Goal: Task Accomplishment & Management: Complete application form

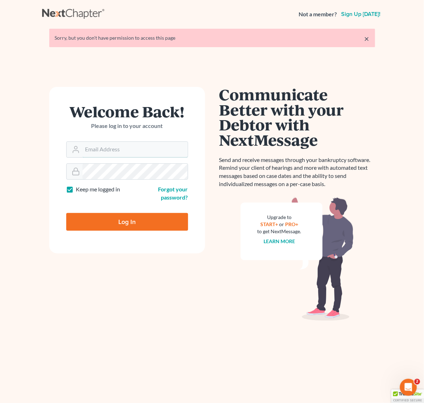
type input "asoto@scura.com"
drag, startPoint x: 138, startPoint y: 218, endPoint x: 132, endPoint y: 186, distance: 32.9
click at [138, 219] on input "Log In" at bounding box center [127, 222] width 122 height 18
type input "Thinking..."
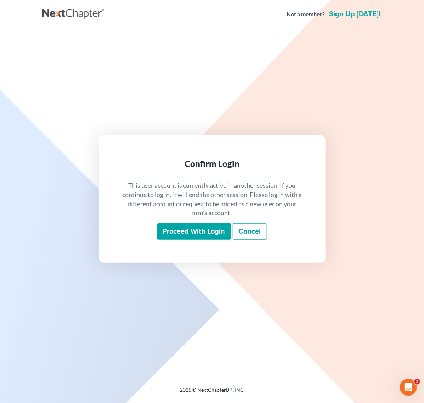
click at [199, 222] on div "This user account is currently active in another session. If you continue to lo…" at bounding box center [212, 210] width 193 height 70
click at [203, 238] on input "Proceed with login" at bounding box center [194, 231] width 74 height 16
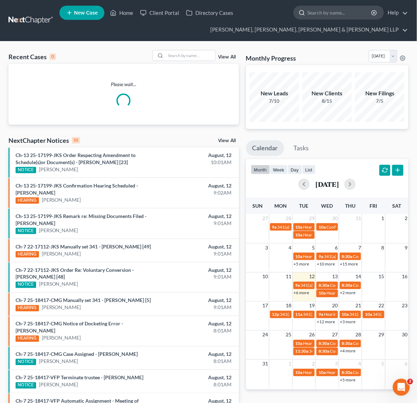
click at [335, 13] on input "search" at bounding box center [340, 12] width 65 height 13
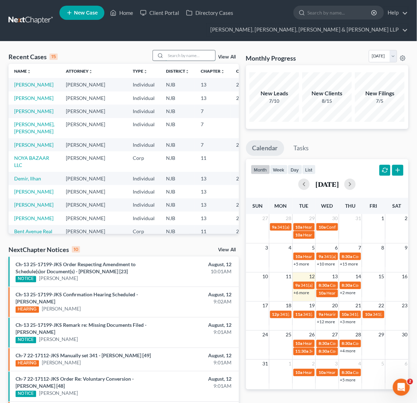
click at [202, 59] on input "search" at bounding box center [191, 55] width 50 height 10
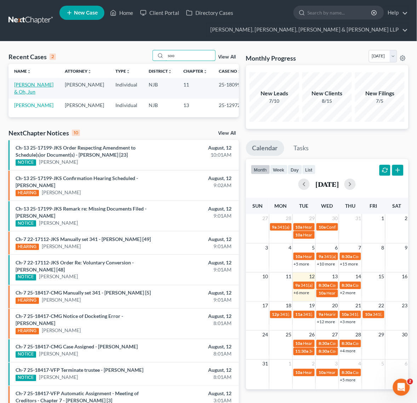
type input "soo"
click at [32, 88] on td "[PERSON_NAME] & Oh, Jun" at bounding box center [33, 88] width 51 height 20
click at [32, 87] on link "[PERSON_NAME] & Oh, Jun" at bounding box center [33, 87] width 39 height 13
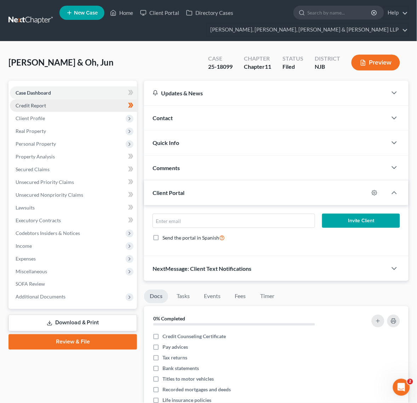
click at [97, 103] on link "Credit Report" at bounding box center [73, 105] width 127 height 13
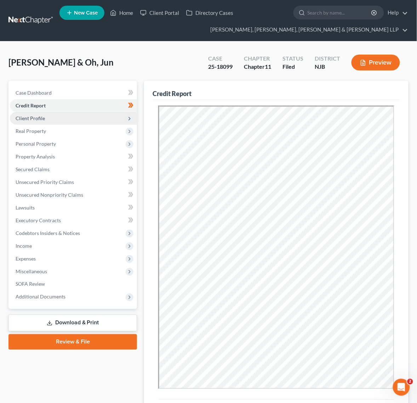
click at [84, 121] on span "Client Profile" at bounding box center [73, 118] width 127 height 13
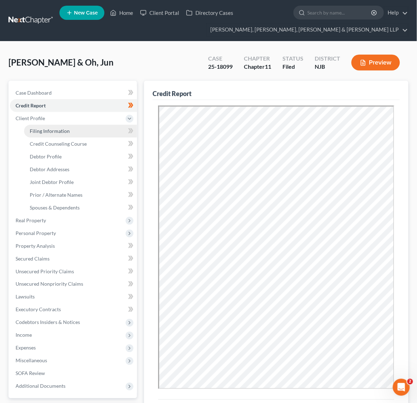
click at [77, 129] on link "Filing Information" at bounding box center [80, 131] width 113 height 13
select select "0"
select select "3"
select select "1"
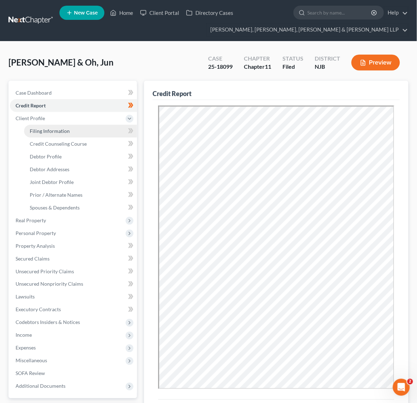
select select "0"
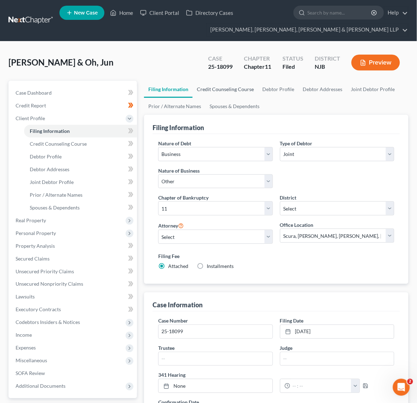
click at [225, 91] on link "Credit Counseling Course" at bounding box center [226, 89] width 66 height 17
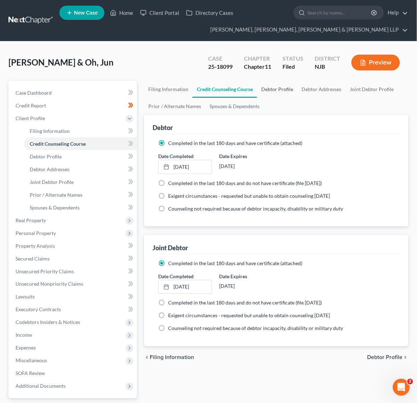
click at [281, 90] on link "Debtor Profile" at bounding box center [277, 89] width 40 height 17
select select "1"
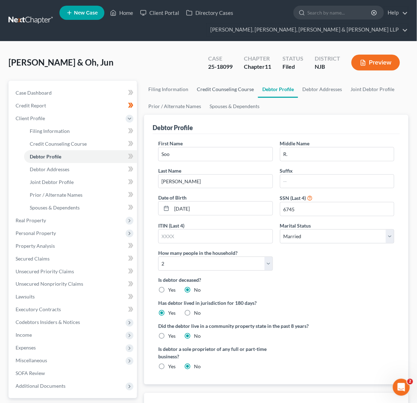
click at [246, 87] on link "Credit Counseling Course" at bounding box center [226, 89] width 66 height 17
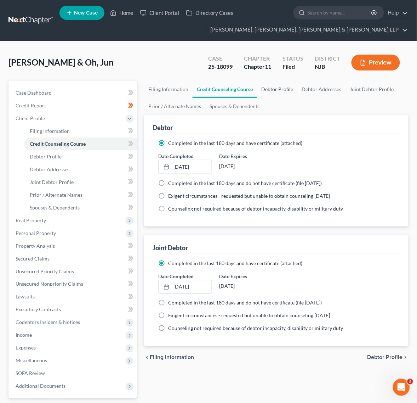
click at [288, 87] on link "Debtor Profile" at bounding box center [277, 89] width 40 height 17
select select "1"
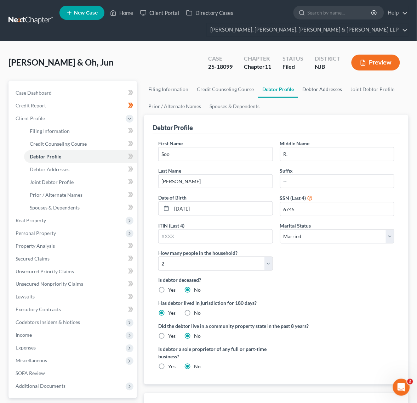
click at [319, 90] on link "Debtor Addresses" at bounding box center [322, 89] width 48 height 17
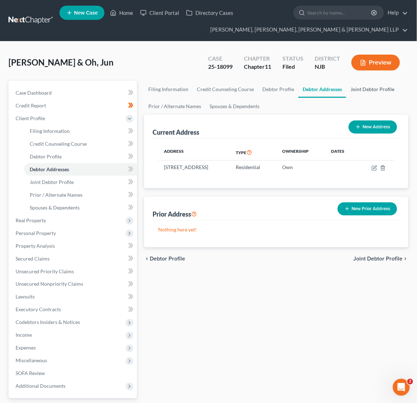
click at [358, 94] on link "Joint Debtor Profile" at bounding box center [372, 89] width 52 height 17
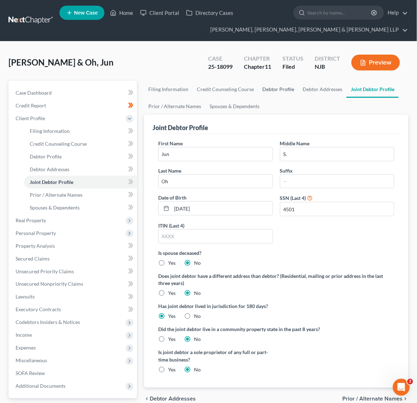
click at [272, 91] on link "Debtor Profile" at bounding box center [278, 89] width 40 height 17
select select "1"
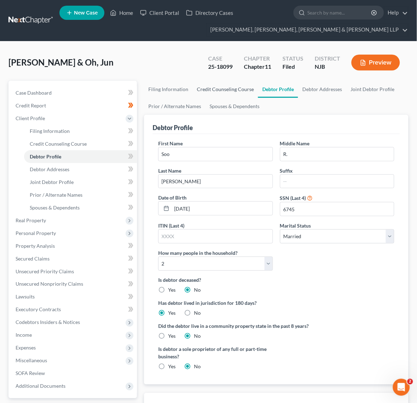
click at [242, 89] on link "Credit Counseling Course" at bounding box center [226, 89] width 66 height 17
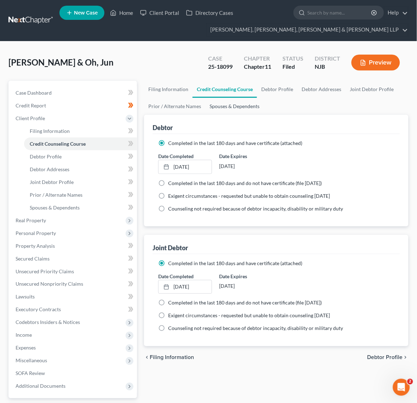
click at [238, 107] on link "Spouses & Dependents" at bounding box center [234, 106] width 58 height 17
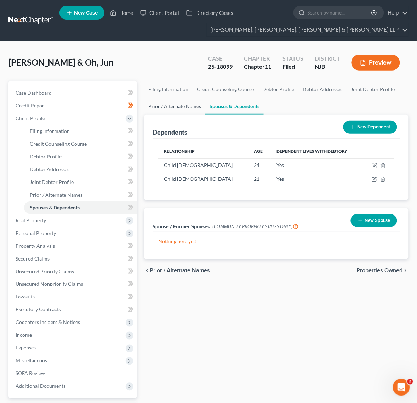
click at [165, 113] on link "Prior / Alternate Names" at bounding box center [174, 106] width 61 height 17
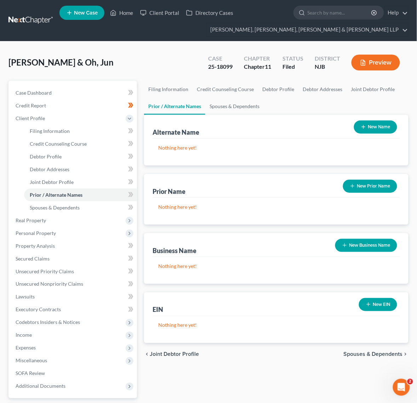
click at [165, 98] on link "Prior / Alternate Names" at bounding box center [174, 106] width 61 height 17
click at [164, 92] on link "Filing Information" at bounding box center [168, 89] width 49 height 17
select select "0"
select select "3"
select select "1"
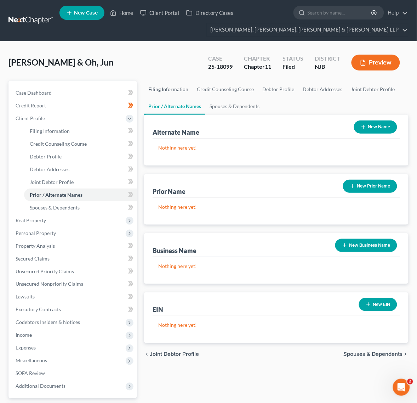
select select "1"
select select "51"
select select "0"
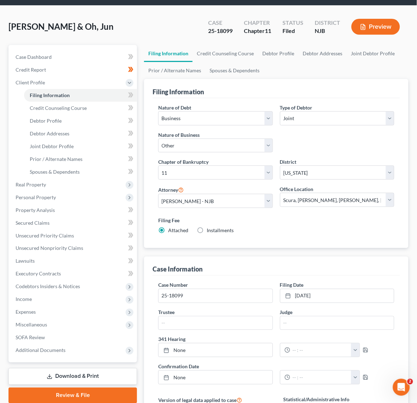
scroll to position [23, 0]
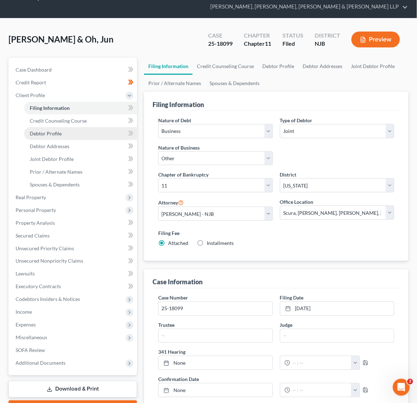
click at [77, 130] on link "Debtor Profile" at bounding box center [80, 133] width 113 height 13
select select "1"
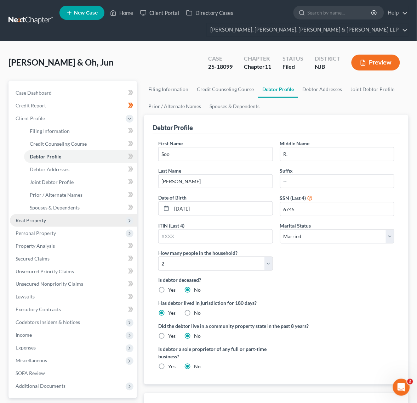
click at [43, 218] on span "Real Property" at bounding box center [31, 220] width 30 height 6
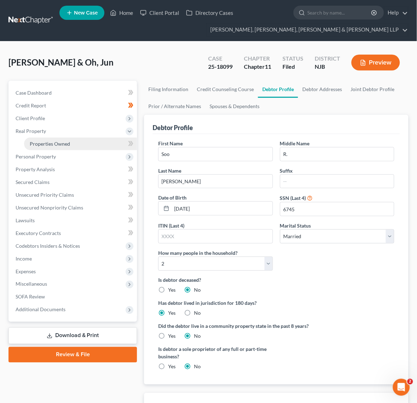
click at [36, 146] on link "Properties Owned" at bounding box center [80, 143] width 113 height 13
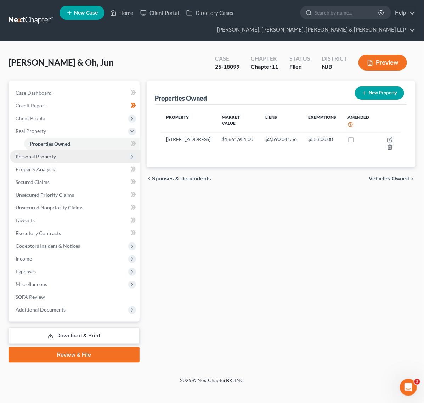
click at [50, 157] on span "Personal Property" at bounding box center [36, 156] width 40 height 6
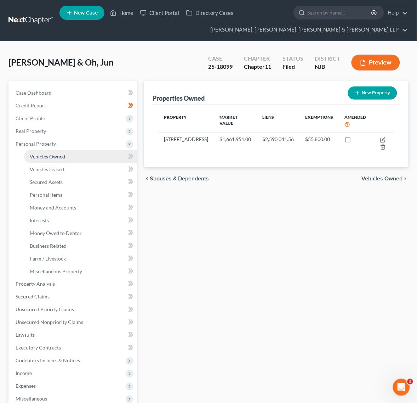
click at [52, 155] on span "Vehicles Owned" at bounding box center [47, 156] width 35 height 6
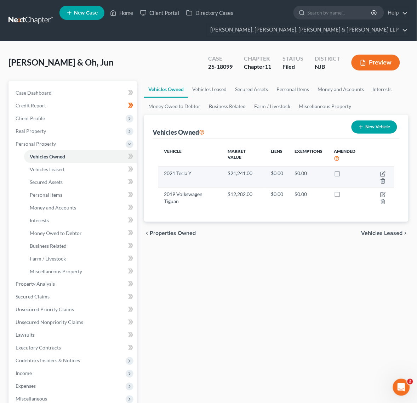
click at [379, 172] on td at bounding box center [381, 176] width 28 height 21
click at [381, 171] on icon "button" at bounding box center [383, 174] width 6 height 6
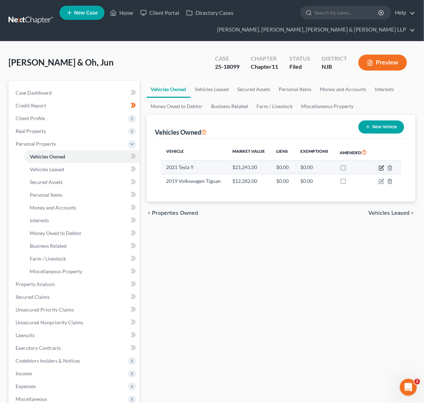
select select "0"
select select "5"
select select "2"
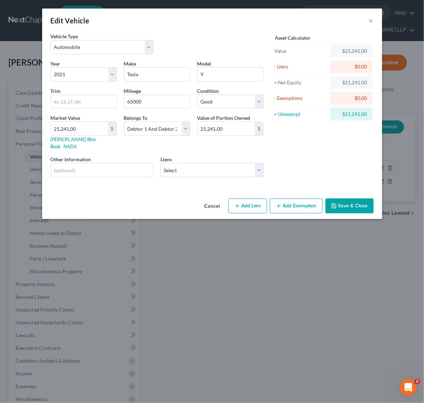
click at [284, 198] on button "Add Exemption" at bounding box center [296, 205] width 53 height 15
select select "2"
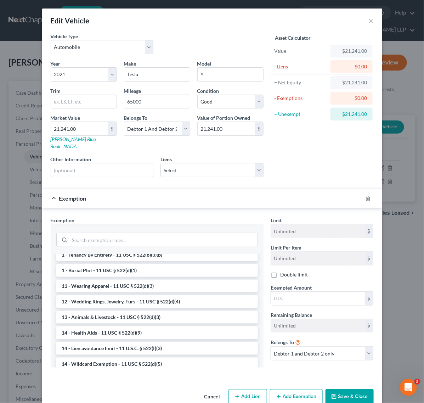
scroll to position [133, 0]
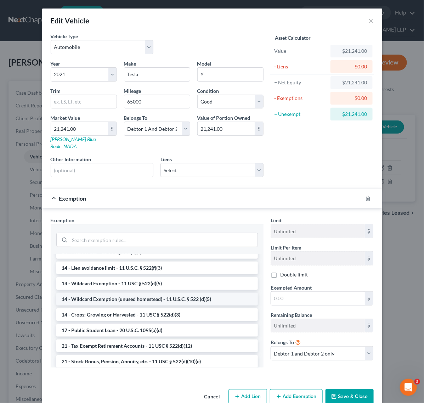
click at [148, 293] on li "14 - Wildcard Exemption (unused homestead) - 11 U.S.C. § 522 (d)(5)" at bounding box center [157, 299] width 202 height 13
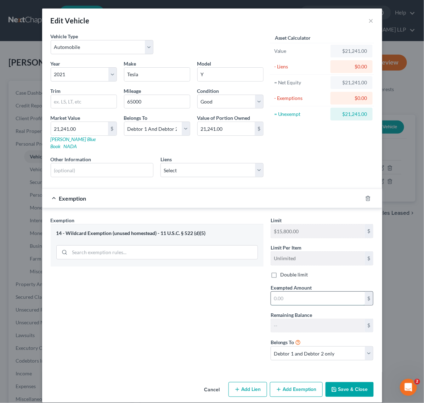
click at [307, 295] on input "text" at bounding box center [318, 297] width 94 height 13
type input "21,241"
click at [358, 382] on button "Save & Close" at bounding box center [349, 389] width 48 height 15
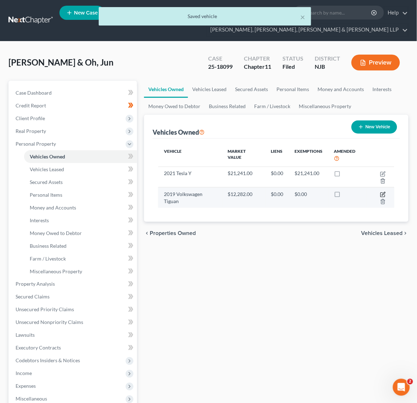
click at [384, 192] on icon "button" at bounding box center [383, 195] width 6 height 6
select select "0"
select select "7"
select select "2"
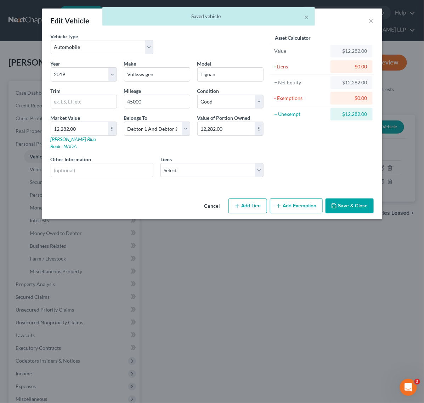
click at [301, 198] on button "Add Exemption" at bounding box center [296, 205] width 53 height 15
select select "2"
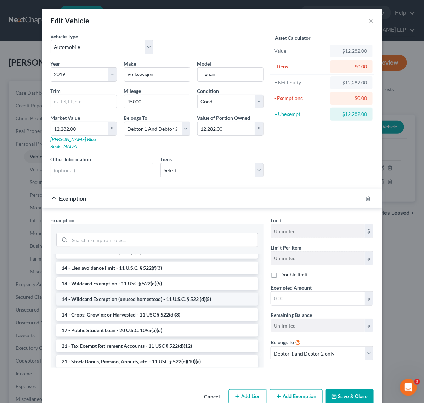
click at [160, 293] on li "14 - Wildcard Exemption (unused homestead) - 11 U.S.C. § 522 (d)(5)" at bounding box center [157, 299] width 202 height 13
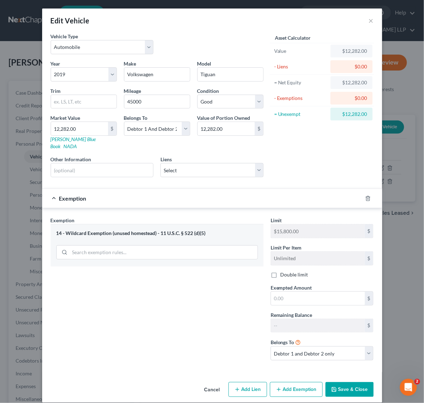
click at [298, 303] on div "Limit $15,800.00 $ Limit Per Item Unlimited $ Double limit Exempted Amount * $ …" at bounding box center [322, 290] width 110 height 149
click at [298, 296] on input "text" at bounding box center [318, 297] width 94 height 13
type input "12,282"
click at [323, 165] on div "Asset Calculator Value $12,282.00 - Liens $0.00 = Net Equity $12,282.00 - Exemp…" at bounding box center [322, 108] width 110 height 150
click at [334, 386] on icon "button" at bounding box center [334, 389] width 6 height 6
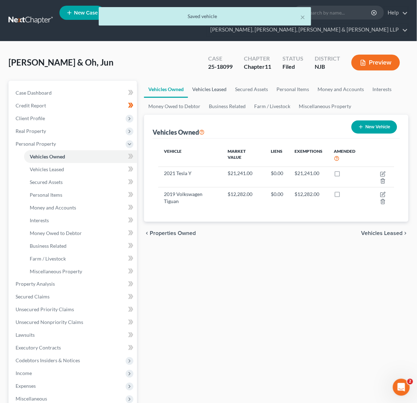
click at [226, 95] on link "Vehicles Leased" at bounding box center [209, 89] width 43 height 17
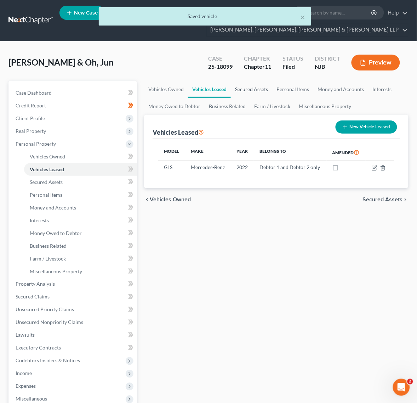
click at [248, 90] on link "Secured Assets" at bounding box center [251, 89] width 41 height 17
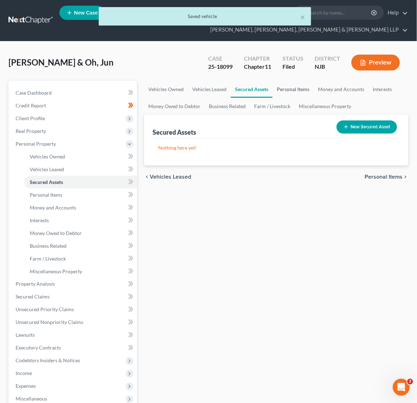
click at [303, 93] on link "Personal Items" at bounding box center [293, 89] width 41 height 17
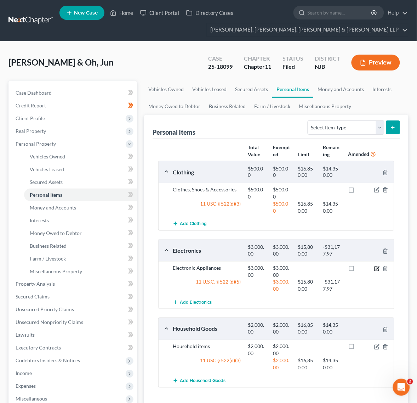
click at [378, 266] on icon "button" at bounding box center [377, 269] width 6 height 6
select select "2"
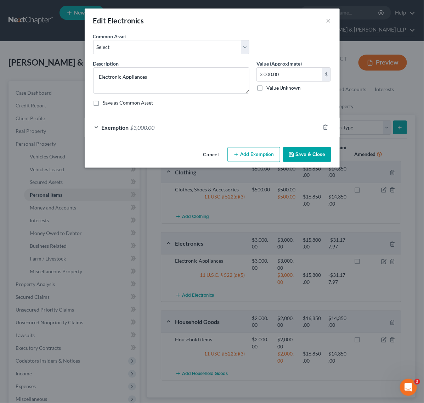
click at [265, 126] on div "Exemption $3,000.00" at bounding box center [202, 127] width 235 height 19
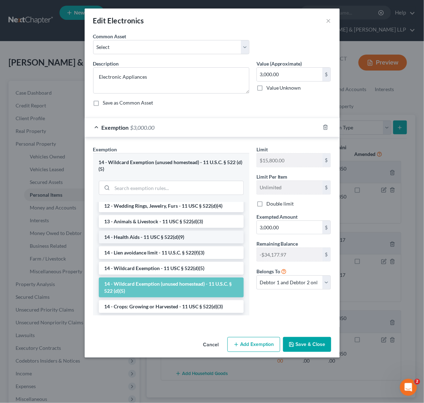
scroll to position [89, 0]
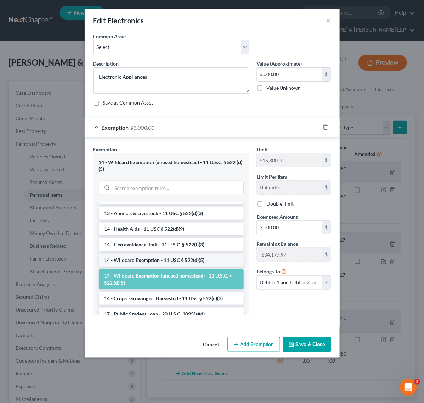
click at [183, 256] on li "14 - Wildcard Exemption - 11 USC § 522(d)(5)" at bounding box center [171, 260] width 145 height 13
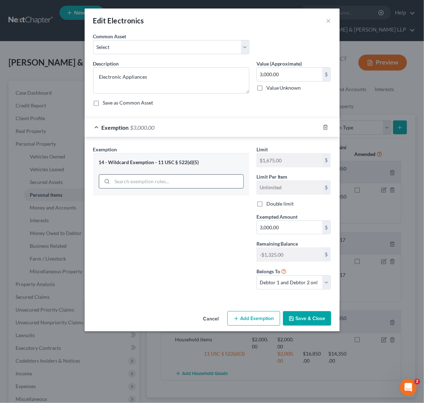
click at [194, 186] on input "search" at bounding box center [177, 181] width 131 height 13
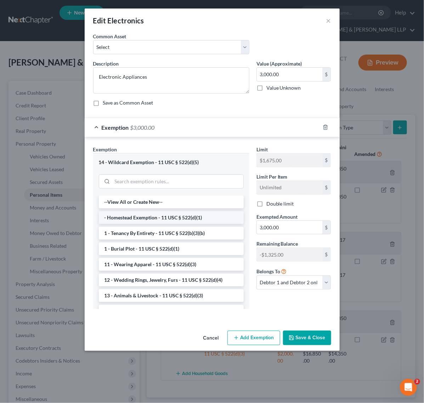
click at [186, 218] on li "- Homestead Exemption - 11 USC § 522(d)(1)" at bounding box center [171, 217] width 145 height 13
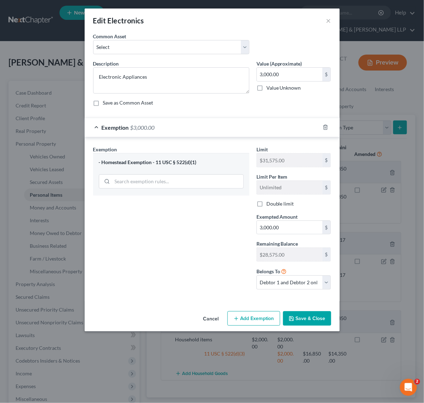
click at [183, 160] on div "- Homestead Exemption - 11 USC § 522(d)(1)" at bounding box center [171, 162] width 145 height 7
click at [183, 178] on input "search" at bounding box center [177, 181] width 131 height 13
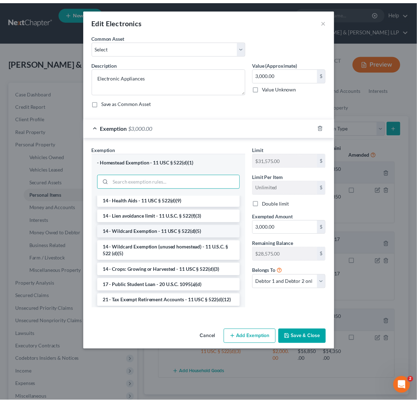
scroll to position [133, 0]
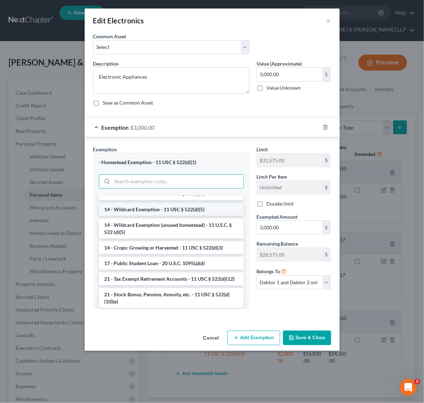
click at [170, 214] on li "14 - Wildcard Exemption - 11 USC § 522(d)(5)" at bounding box center [171, 209] width 145 height 13
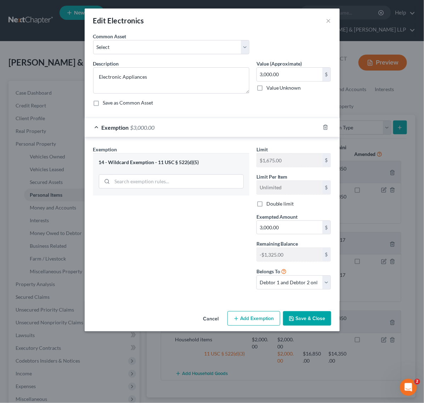
click at [289, 318] on icon "button" at bounding box center [292, 319] width 6 height 6
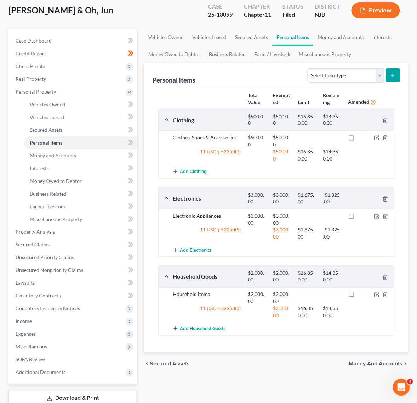
scroll to position [0, 0]
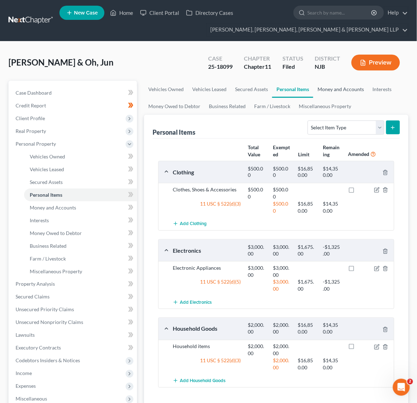
click at [330, 87] on link "Money and Accounts" at bounding box center [340, 89] width 55 height 17
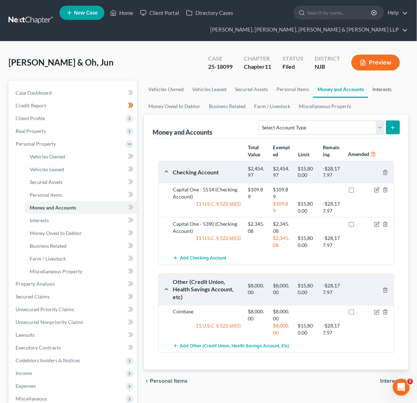
click at [377, 85] on link "Interests" at bounding box center [382, 89] width 28 height 17
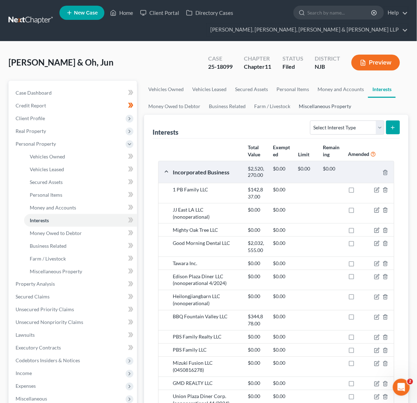
click at [311, 106] on link "Miscellaneous Property" at bounding box center [325, 106] width 61 height 17
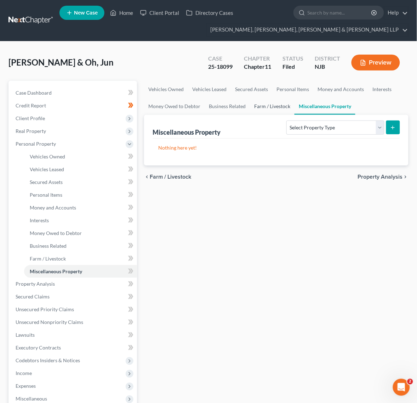
click at [270, 112] on link "Farm / Livestock" at bounding box center [272, 106] width 45 height 17
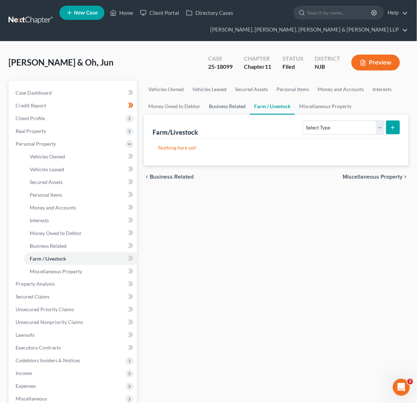
click at [216, 112] on link "Business Related" at bounding box center [227, 106] width 45 height 17
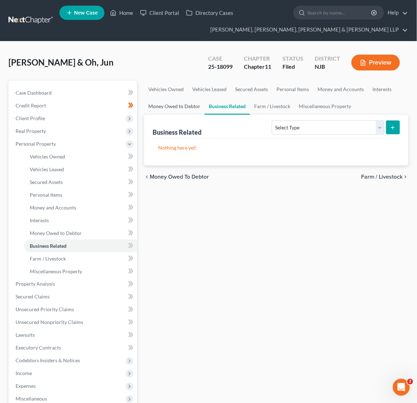
click at [190, 112] on link "Money Owed to Debtor" at bounding box center [174, 106] width 61 height 17
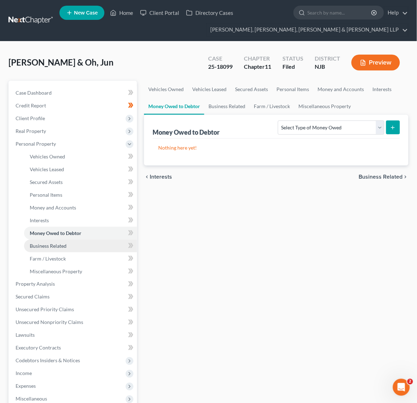
click at [70, 245] on link "Business Related" at bounding box center [80, 245] width 113 height 13
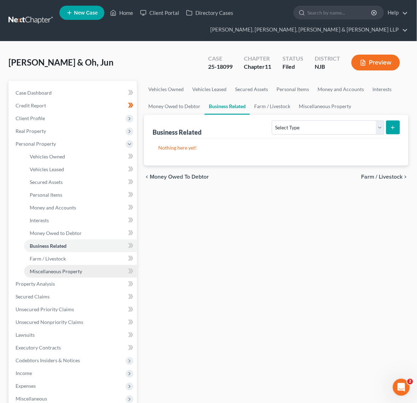
click at [71, 265] on link "Miscellaneous Property" at bounding box center [80, 271] width 113 height 13
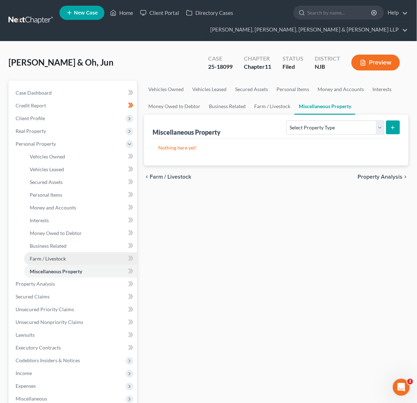
click at [69, 258] on link "Farm / Livestock" at bounding box center [80, 258] width 113 height 13
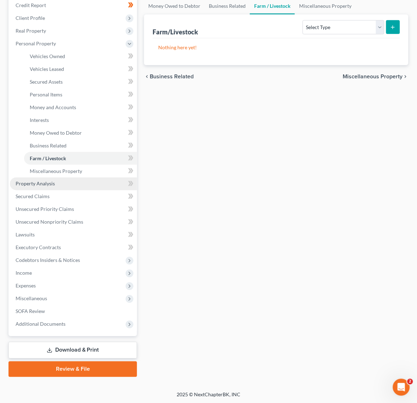
click at [67, 186] on link "Property Analysis" at bounding box center [73, 183] width 127 height 13
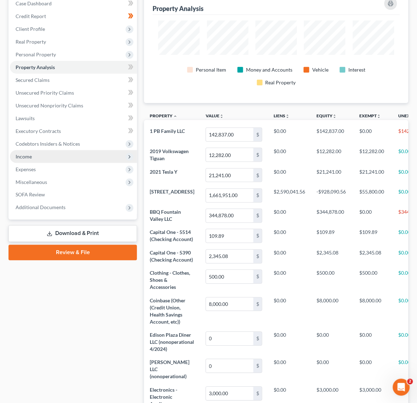
scroll to position [133, 0]
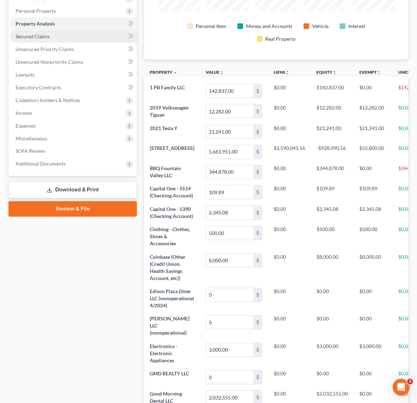
click at [75, 39] on link "Secured Claims" at bounding box center [73, 36] width 127 height 13
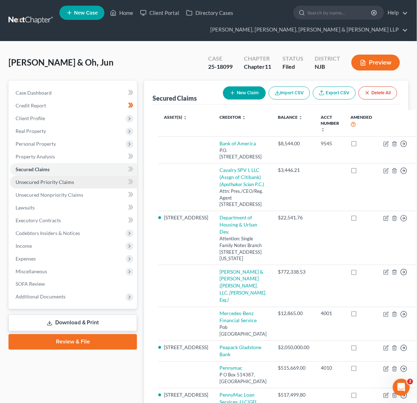
click at [83, 176] on link "Unsecured Priority Claims" at bounding box center [73, 182] width 127 height 13
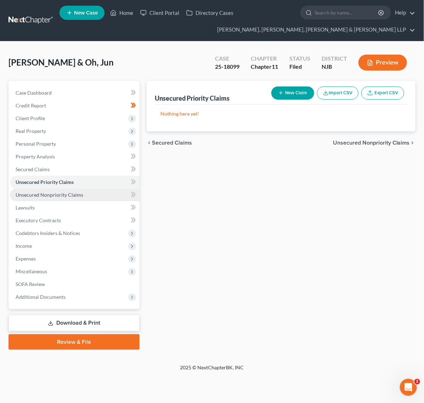
click at [83, 197] on link "Unsecured Nonpriority Claims" at bounding box center [75, 194] width 130 height 13
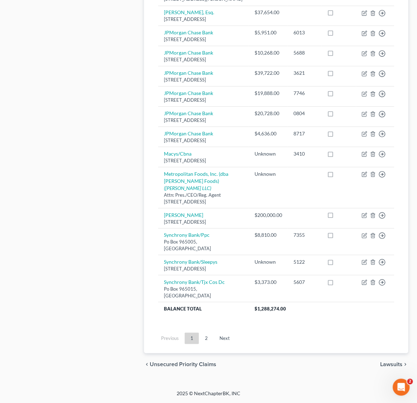
scroll to position [539, 0]
click at [207, 337] on link "2" at bounding box center [206, 338] width 14 height 11
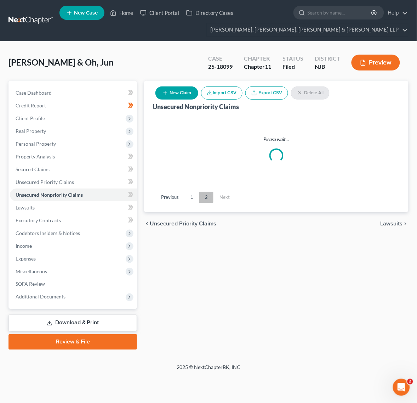
scroll to position [0, 0]
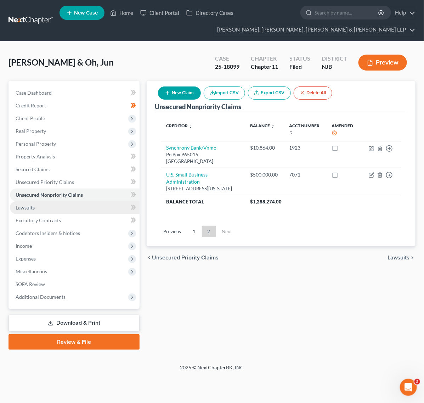
click at [97, 208] on link "Lawsuits" at bounding box center [75, 207] width 130 height 13
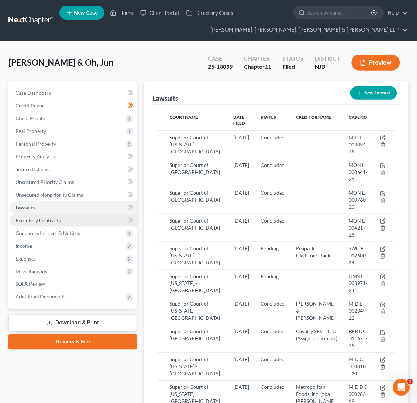
click at [61, 220] on link "Executory Contracts" at bounding box center [73, 220] width 127 height 13
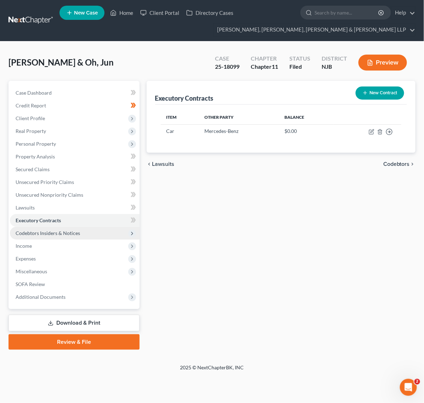
click at [58, 232] on span "Codebtors Insiders & Notices" at bounding box center [48, 233] width 64 height 6
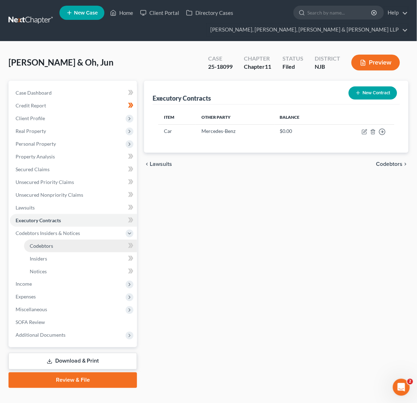
click at [57, 248] on link "Codebtors" at bounding box center [80, 245] width 113 height 13
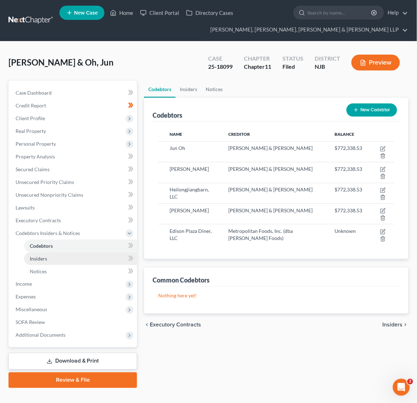
click at [57, 262] on link "Insiders" at bounding box center [80, 258] width 113 height 13
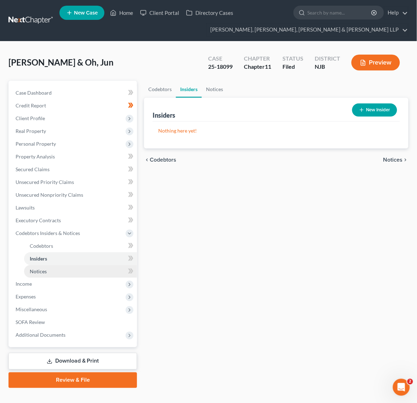
click at [57, 277] on link "Notices" at bounding box center [80, 271] width 113 height 13
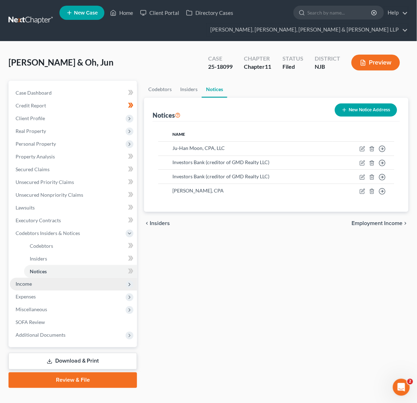
click at [58, 283] on span "Income" at bounding box center [73, 284] width 127 height 13
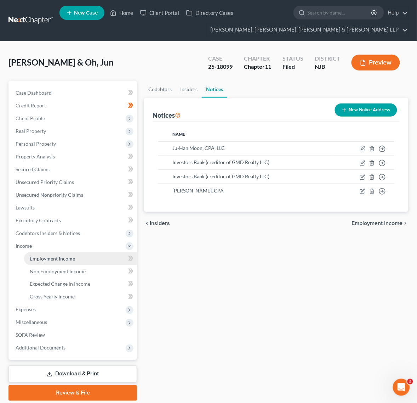
click at [44, 254] on link "Employment Income" at bounding box center [80, 258] width 113 height 13
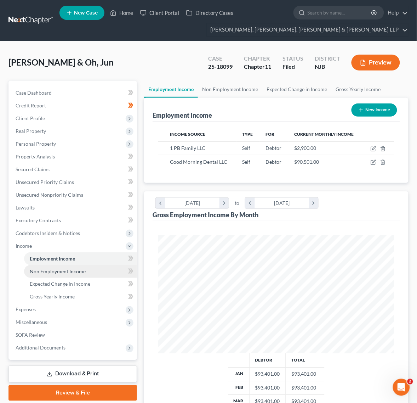
click at [80, 272] on span "Non Employment Income" at bounding box center [58, 271] width 56 height 6
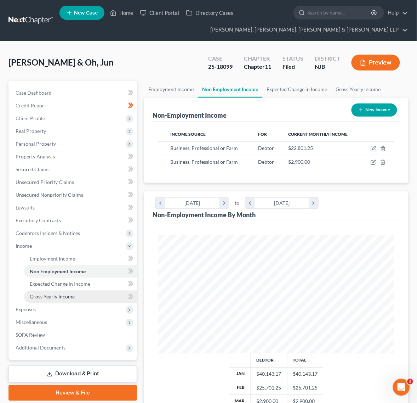
scroll to position [354012, 353879]
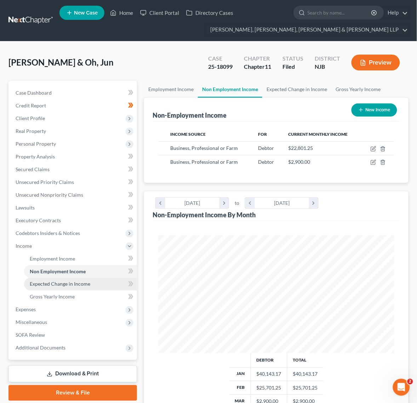
click at [74, 287] on link "Expected Change in Income" at bounding box center [80, 284] width 113 height 13
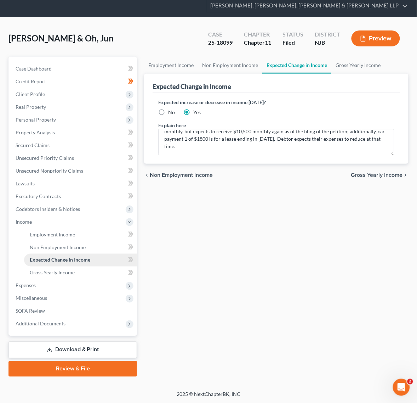
click at [81, 260] on span "Expected Change in Income" at bounding box center [60, 260] width 61 height 6
click at [80, 265] on link "Expected Change in Income" at bounding box center [80, 260] width 113 height 13
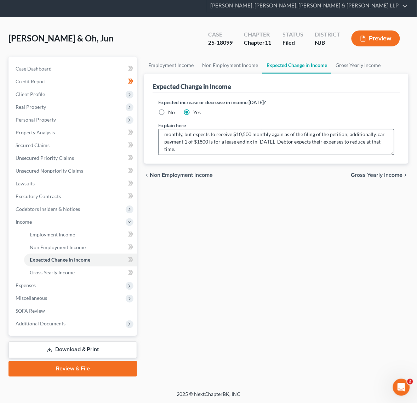
scroll to position [15, 0]
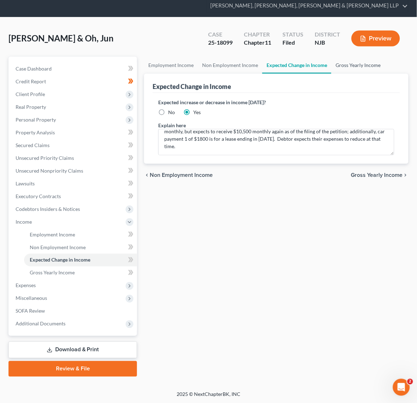
click at [336, 63] on link "Gross Yearly Income" at bounding box center [357, 65] width 53 height 17
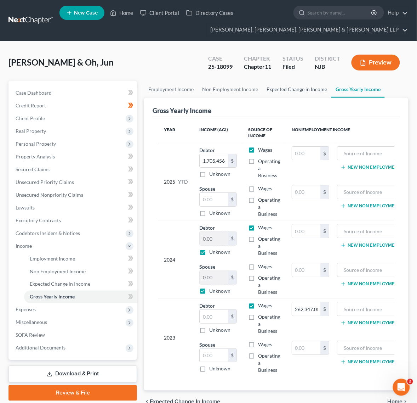
click at [277, 90] on link "Expected Change in Income" at bounding box center [296, 89] width 69 height 17
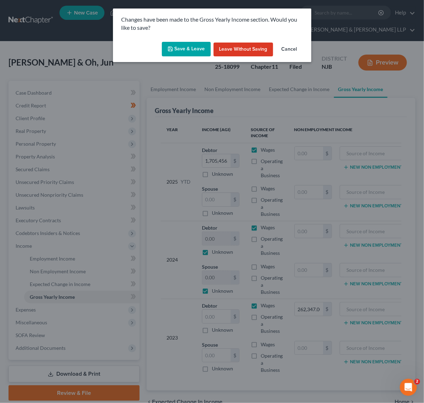
click at [187, 52] on button "Save & Leave" at bounding box center [186, 49] width 49 height 15
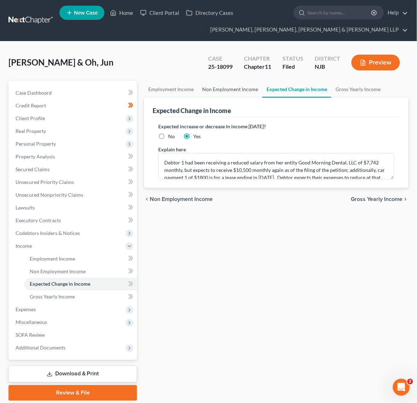
click at [205, 89] on link "Non Employment Income" at bounding box center [230, 89] width 64 height 17
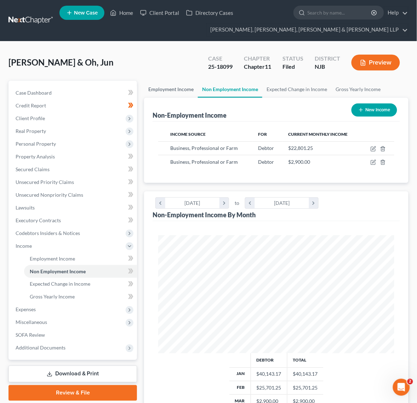
scroll to position [118, 250]
click at [179, 91] on link "Employment Income" at bounding box center [171, 89] width 54 height 17
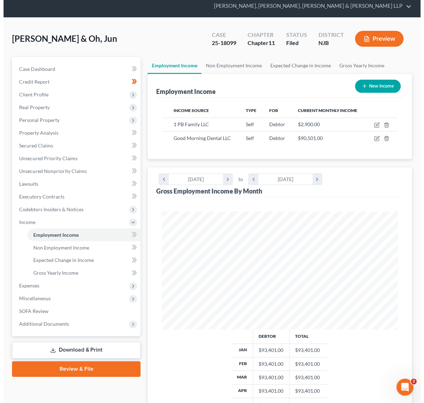
scroll to position [44, 0]
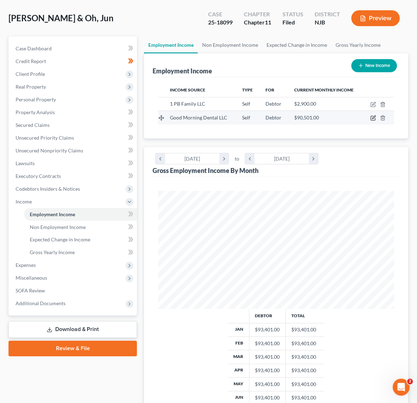
click at [372, 117] on icon "button" at bounding box center [373, 118] width 4 height 4
select select "1"
select select "0"
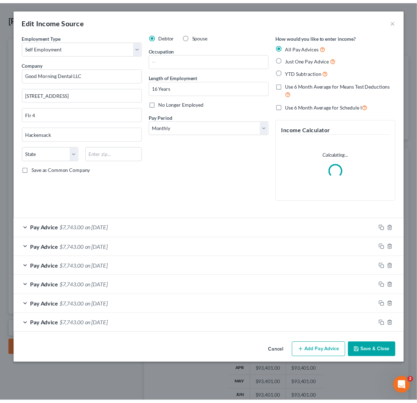
scroll to position [120, 255]
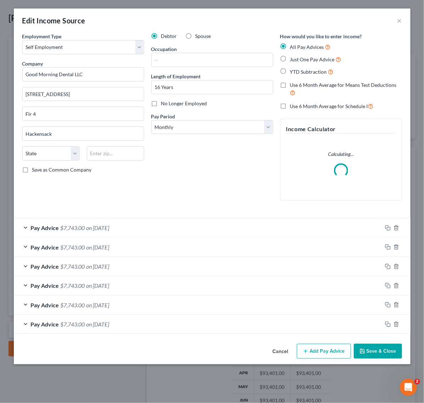
click at [119, 221] on div "Pay Advice $7,743.00 on [DATE]" at bounding box center [198, 227] width 368 height 19
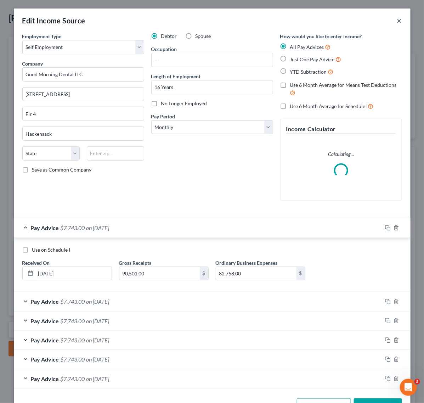
click at [397, 22] on button "×" at bounding box center [399, 20] width 5 height 8
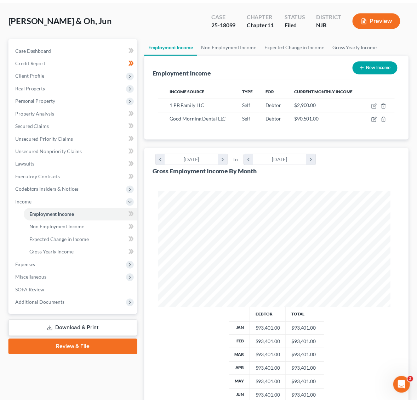
scroll to position [354012, 353879]
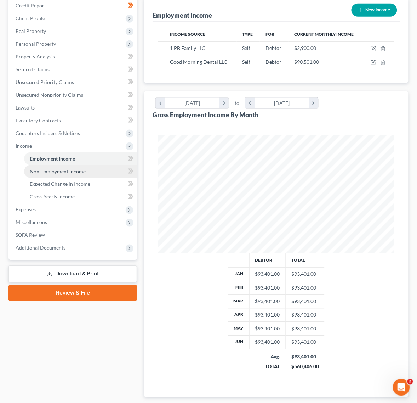
click at [73, 174] on link "Non Employment Income" at bounding box center [80, 171] width 113 height 13
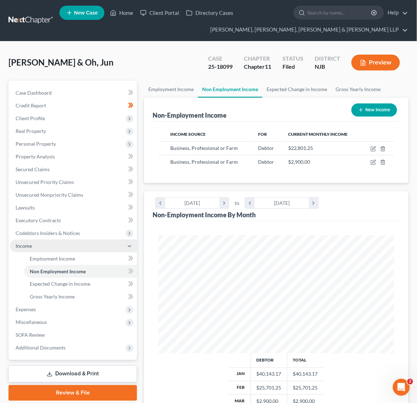
scroll to position [118, 250]
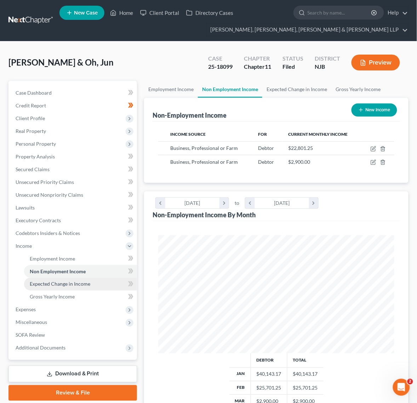
click at [91, 283] on link "Expected Change in Income" at bounding box center [80, 284] width 113 height 13
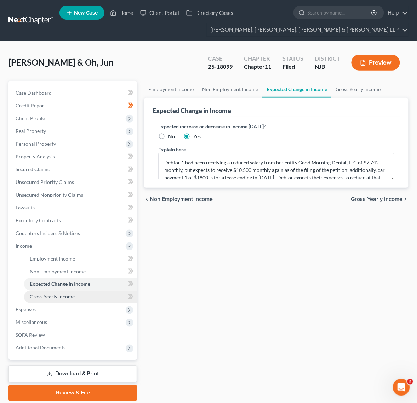
click at [87, 297] on link "Gross Yearly Income" at bounding box center [80, 296] width 113 height 13
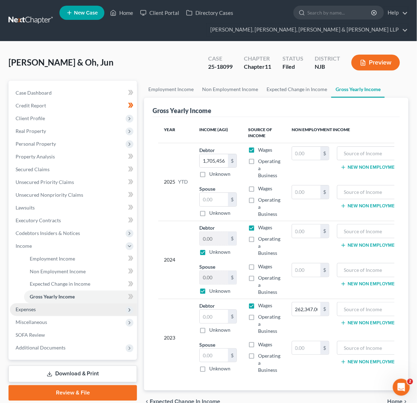
click at [74, 312] on span "Expenses" at bounding box center [73, 309] width 127 height 13
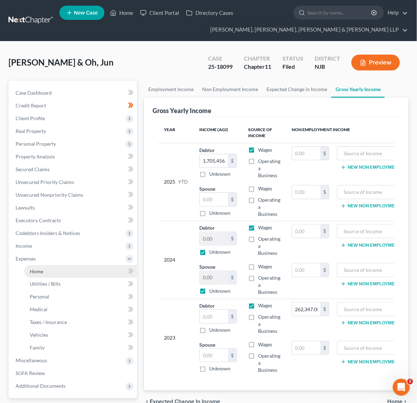
click at [76, 273] on link "Home" at bounding box center [80, 271] width 113 height 13
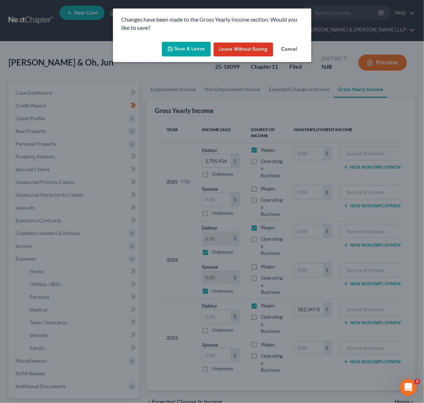
click at [166, 52] on button "Save & Leave" at bounding box center [186, 49] width 49 height 15
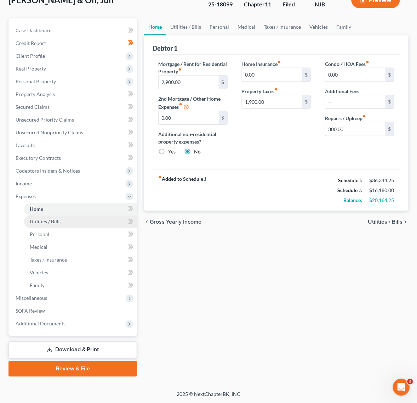
click at [80, 225] on link "Utilities / Bills" at bounding box center [80, 221] width 113 height 13
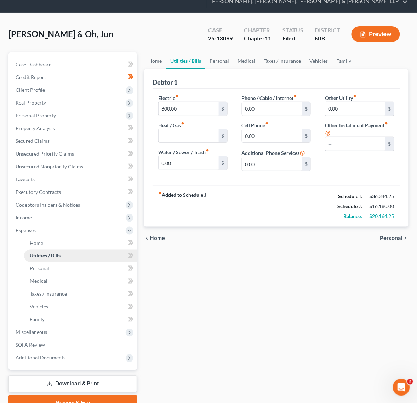
scroll to position [44, 0]
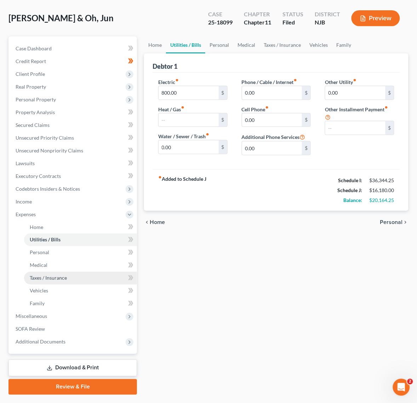
click at [50, 275] on span "Taxes / Insurance" at bounding box center [48, 278] width 37 height 6
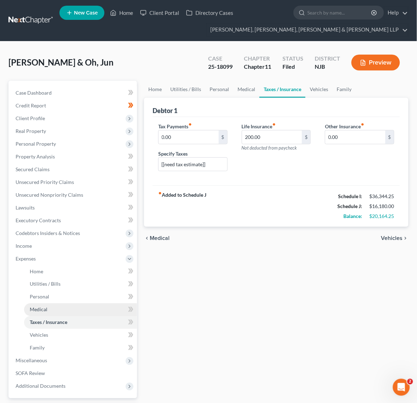
click at [52, 303] on link "Medical" at bounding box center [80, 309] width 113 height 13
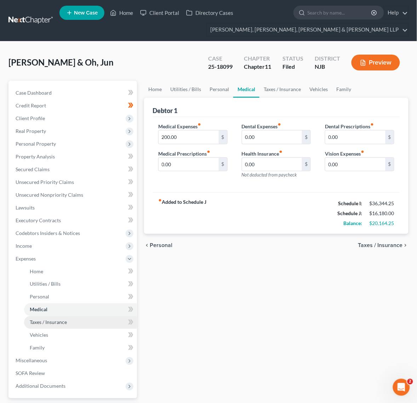
click at [52, 317] on link "Taxes / Insurance" at bounding box center [80, 322] width 113 height 13
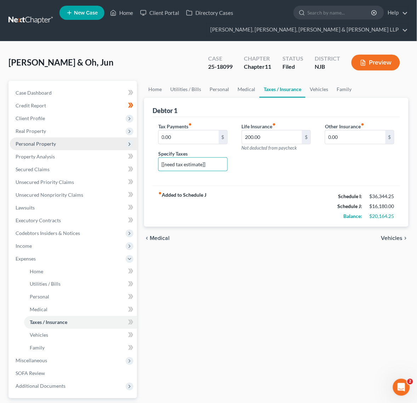
drag, startPoint x: 204, startPoint y: 165, endPoint x: 40, endPoint y: 143, distance: 166.2
click at [42, 143] on div "Petition Navigation Case Dashboard Payments Invoices Payments Payments Credit R…" at bounding box center [208, 260] width 407 height 358
type input "]"
drag, startPoint x: 298, startPoint y: 257, endPoint x: 307, endPoint y: 188, distance: 69.3
click at [298, 257] on div "Home Utilities / Bills Personal Medical Taxes / Insurance Vehicles Family Debto…" at bounding box center [277, 260] width 272 height 358
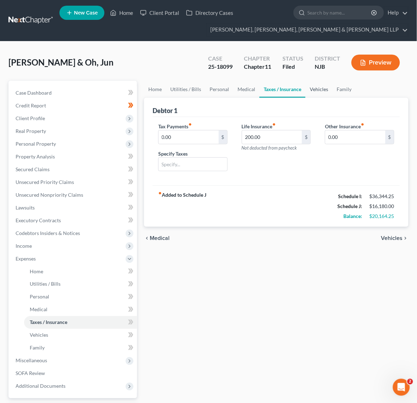
click at [312, 87] on link "Vehicles" at bounding box center [319, 89] width 27 height 17
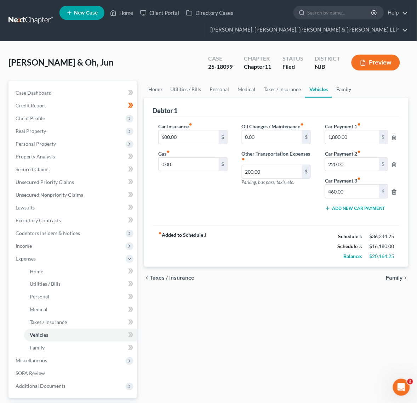
click at [339, 91] on link "Family" at bounding box center [343, 89] width 23 height 17
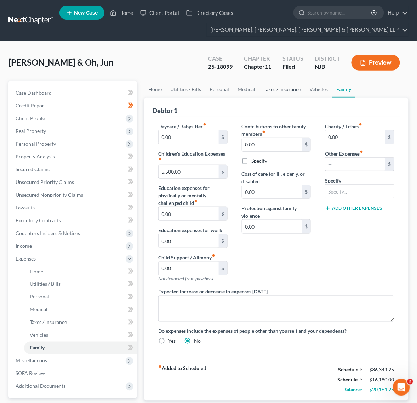
click at [288, 91] on link "Taxes / Insurance" at bounding box center [283, 89] width 46 height 17
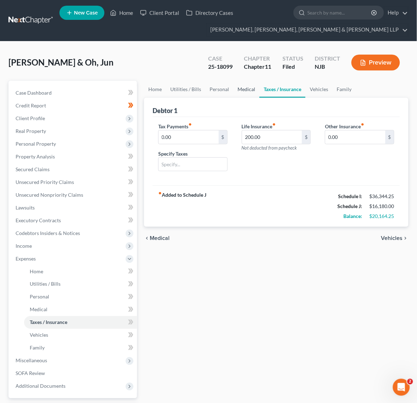
click at [246, 95] on link "Medical" at bounding box center [246, 89] width 26 height 17
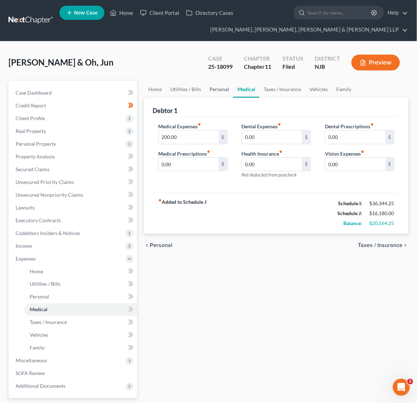
click at [213, 92] on link "Personal" at bounding box center [219, 89] width 28 height 17
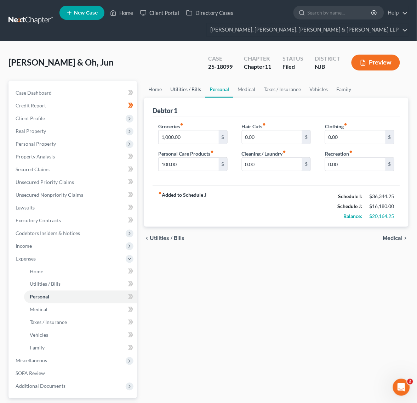
click at [178, 93] on link "Utilities / Bills" at bounding box center [185, 89] width 39 height 17
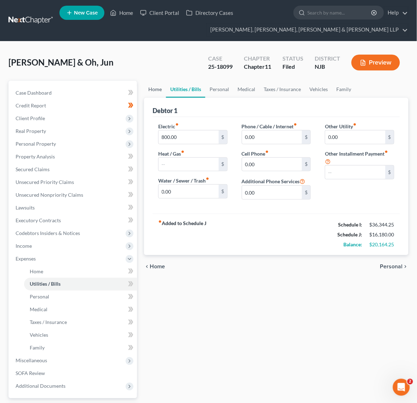
click at [154, 94] on link "Home" at bounding box center [155, 89] width 22 height 17
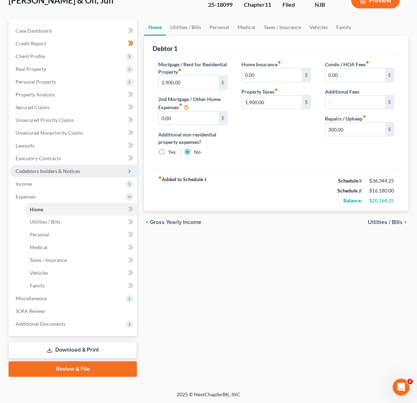
scroll to position [62, 0]
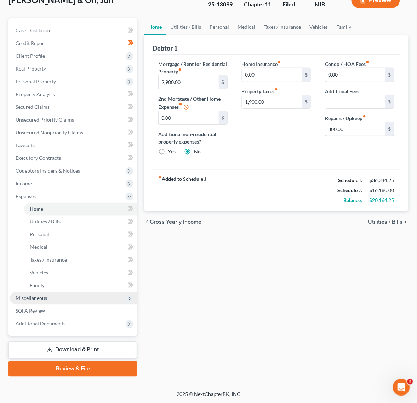
click at [66, 294] on span "Miscellaneous" at bounding box center [73, 298] width 127 height 13
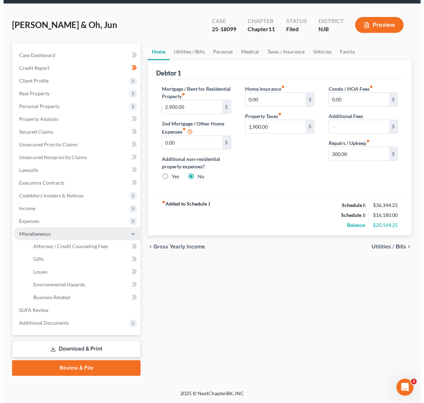
scroll to position [37, 0]
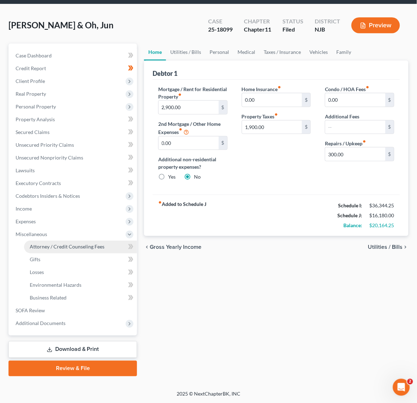
click at [38, 247] on span "Attorney / Credit Counseling Fees" at bounding box center [67, 247] width 75 height 6
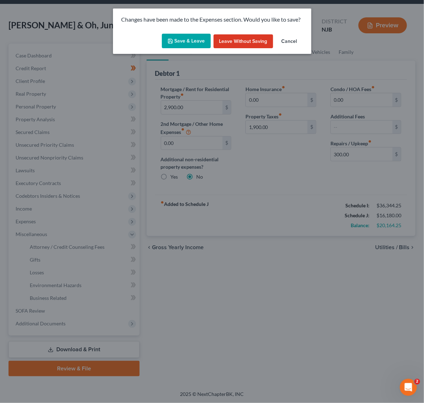
click at [175, 40] on button "Save & Leave" at bounding box center [186, 41] width 49 height 15
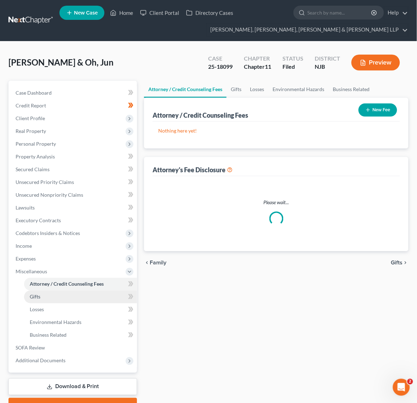
select select "0"
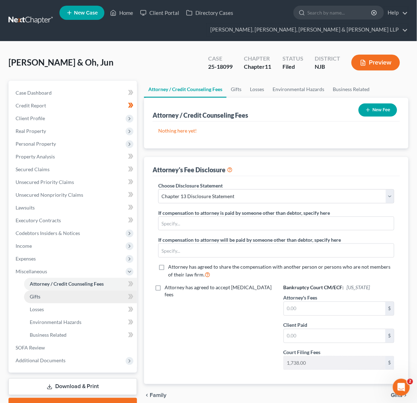
click at [58, 293] on link "Gifts" at bounding box center [80, 296] width 113 height 13
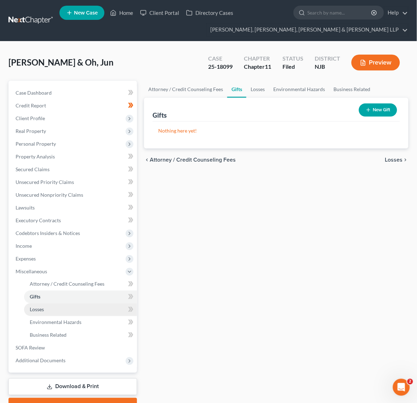
click at [64, 308] on link "Losses" at bounding box center [80, 309] width 113 height 13
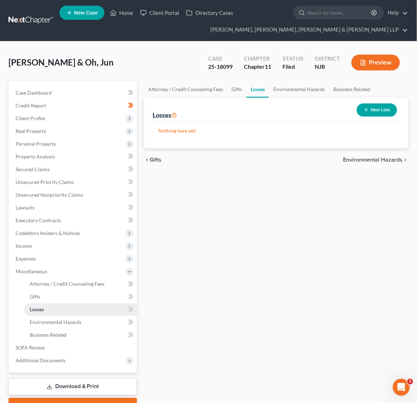
click at [63, 314] on link "Losses" at bounding box center [80, 309] width 113 height 13
click at [64, 330] on link "Business Related" at bounding box center [80, 335] width 113 height 13
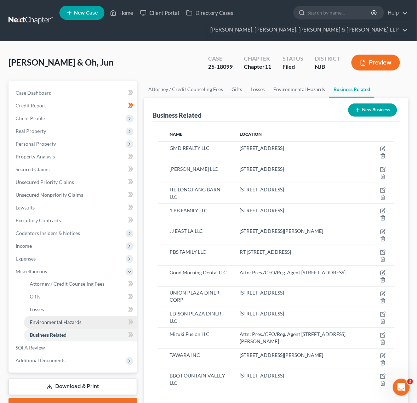
click at [53, 319] on span "Environmental Hazards" at bounding box center [56, 322] width 52 height 6
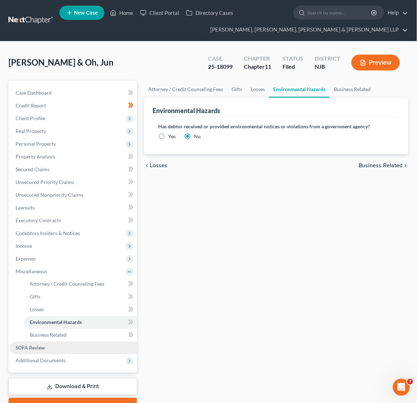
click at [57, 348] on link "SOFA Review" at bounding box center [73, 347] width 127 height 13
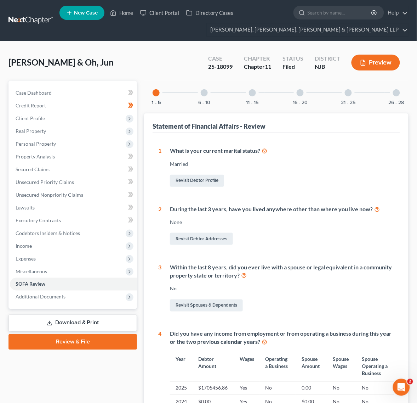
click at [206, 88] on div "6 - 10" at bounding box center [204, 93] width 24 height 24
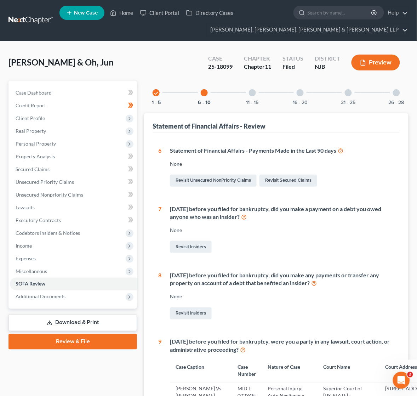
click at [243, 97] on div "11 - 15" at bounding box center [252, 93] width 24 height 24
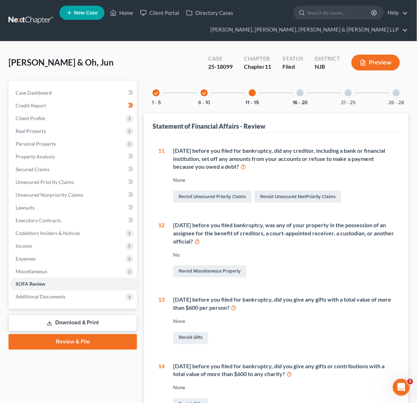
click at [300, 102] on button "16 - 20" at bounding box center [300, 102] width 15 height 5
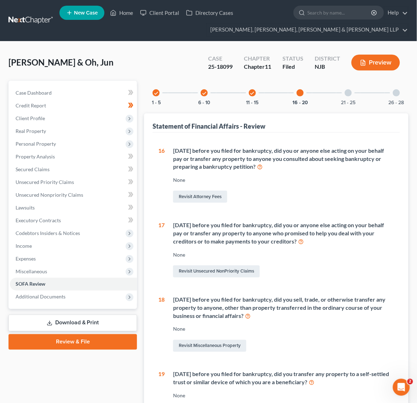
click at [339, 101] on div "21 - 25" at bounding box center [348, 93] width 24 height 24
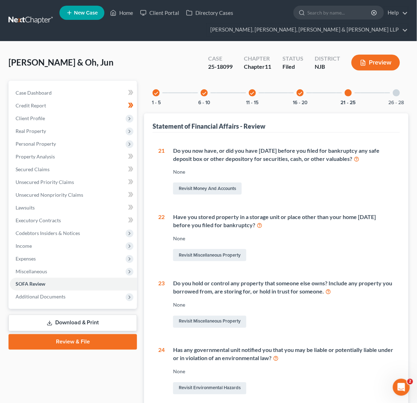
click at [393, 96] on div "26 - 28" at bounding box center [397, 93] width 24 height 24
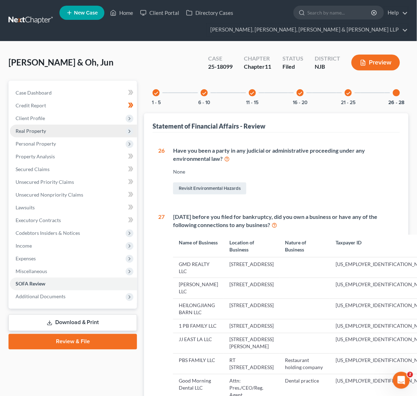
click at [45, 128] on span "Real Property" at bounding box center [31, 131] width 30 height 6
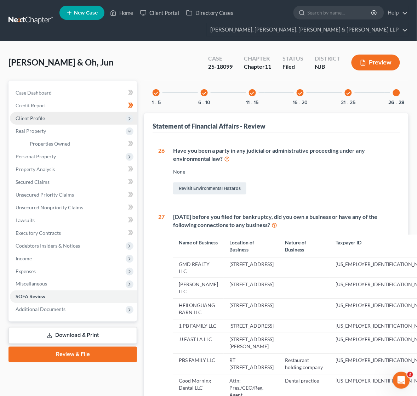
click at [47, 118] on span "Client Profile" at bounding box center [73, 118] width 127 height 13
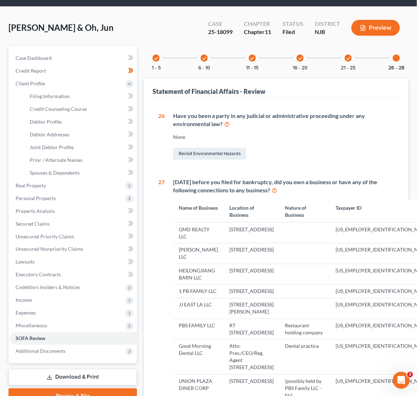
scroll to position [89, 0]
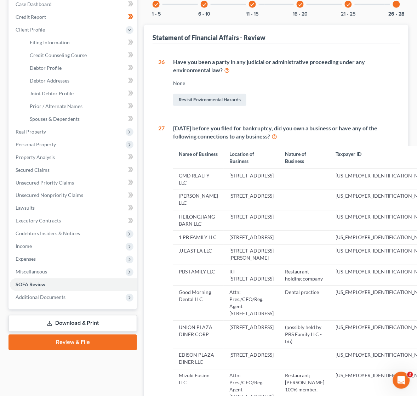
click at [307, 90] on div "Have you been a party in any judicial or administrative proceeding under any en…" at bounding box center [280, 83] width 230 height 50
click at [54, 225] on link "Executory Contracts" at bounding box center [73, 221] width 127 height 13
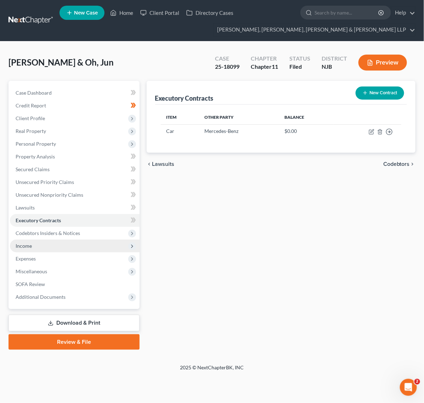
drag, startPoint x: 50, startPoint y: 247, endPoint x: 46, endPoint y: 240, distance: 7.9
click at [50, 247] on span "Income" at bounding box center [75, 245] width 130 height 13
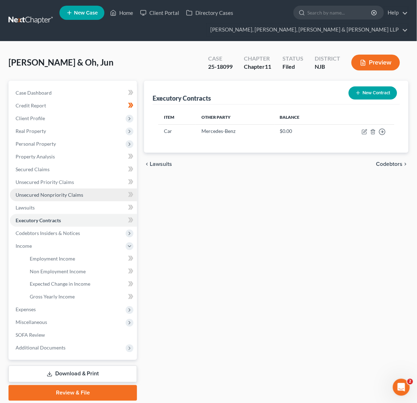
click at [35, 198] on link "Unsecured Nonpriority Claims" at bounding box center [73, 194] width 127 height 13
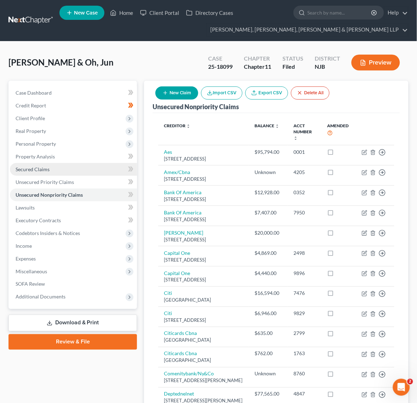
click at [38, 172] on link "Secured Claims" at bounding box center [73, 169] width 127 height 13
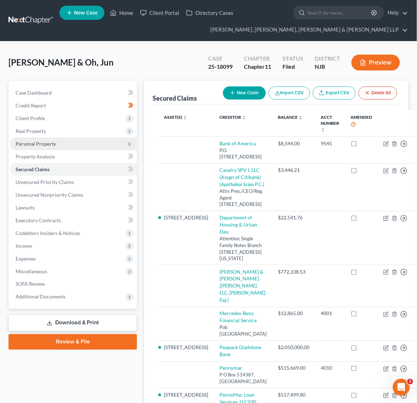
click at [45, 145] on span "Personal Property" at bounding box center [36, 144] width 40 height 6
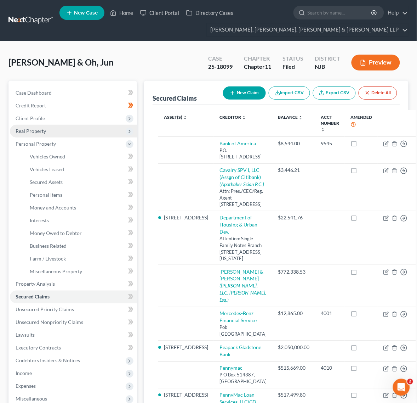
click at [51, 130] on span "Real Property" at bounding box center [73, 131] width 127 height 13
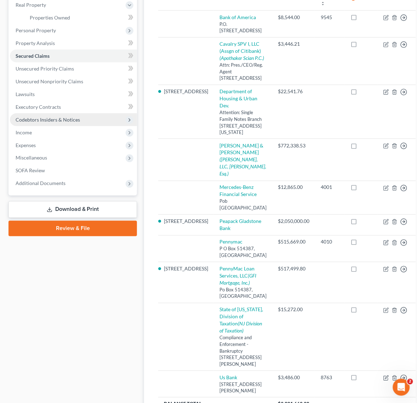
scroll to position [27, 0]
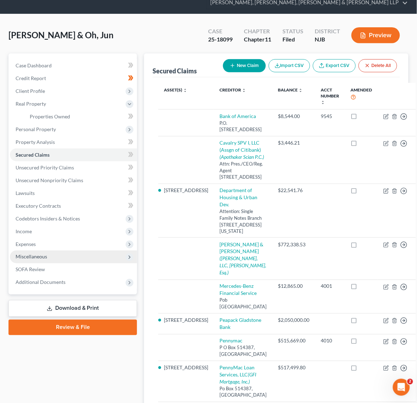
drag, startPoint x: 66, startPoint y: 259, endPoint x: 64, endPoint y: 269, distance: 10.1
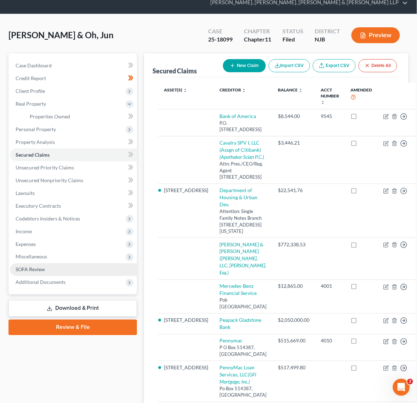
click at [66, 260] on span "Miscellaneous" at bounding box center [73, 256] width 127 height 13
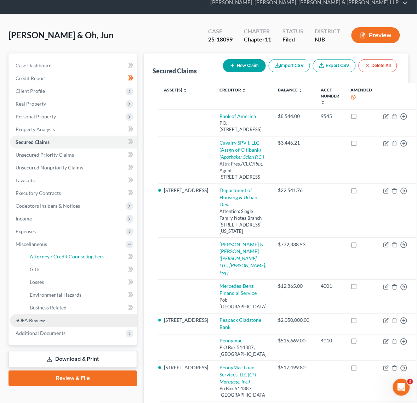
click at [64, 263] on link "Attorney / Credit Counseling Fees" at bounding box center [80, 256] width 113 height 13
select select "0"
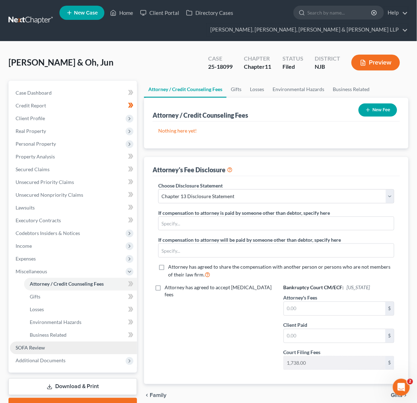
click at [50, 342] on link "SOFA Review" at bounding box center [73, 347] width 127 height 13
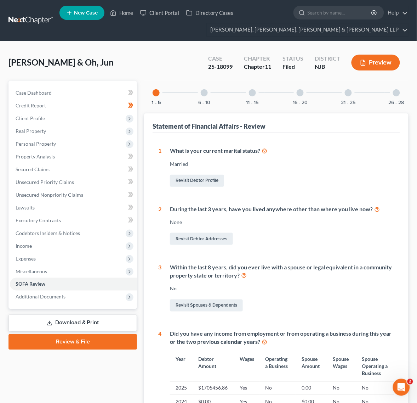
click at [312, 92] on div "16 - 20" at bounding box center [300, 93] width 24 height 24
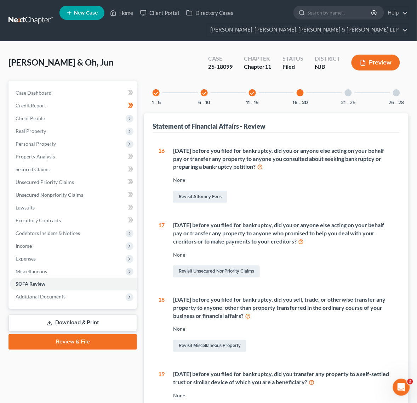
click at [340, 86] on div "21 - 25" at bounding box center [348, 93] width 24 height 24
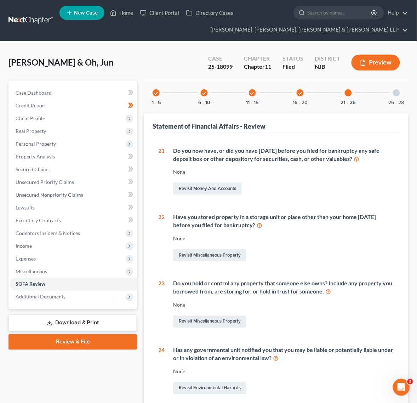
click at [383, 90] on div "check 1 - 5 check 6 - 10 check 11 - 15 check 16 - 20 21 - 25 26 - 28" at bounding box center [276, 93] width 265 height 24
click at [401, 94] on div "26 - 28" at bounding box center [397, 93] width 24 height 24
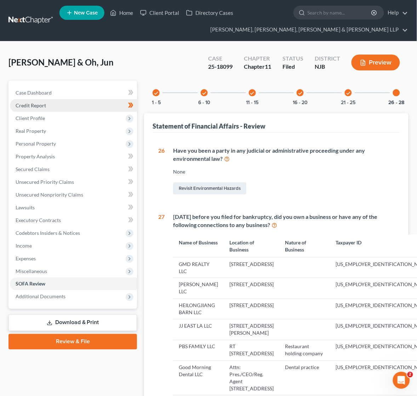
click at [92, 100] on link "Credit Report" at bounding box center [73, 105] width 127 height 13
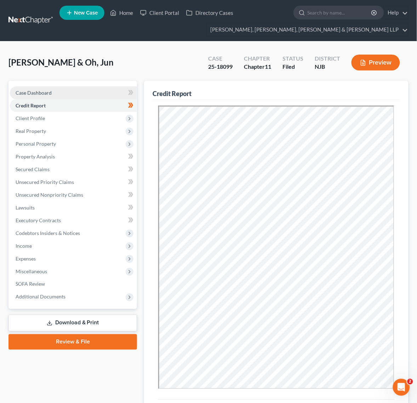
click at [92, 91] on link "Case Dashboard" at bounding box center [73, 92] width 127 height 13
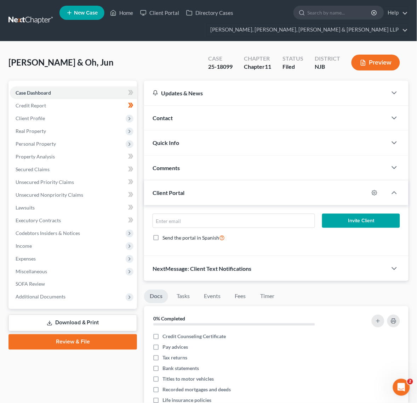
click at [230, 106] on div "Contact" at bounding box center [265, 118] width 243 height 24
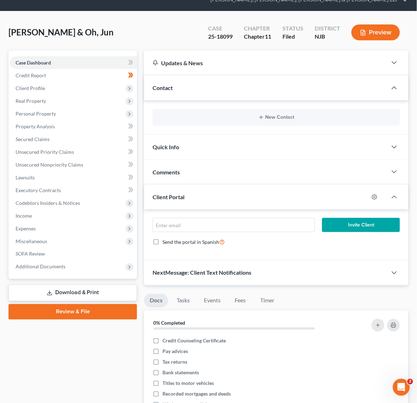
scroll to position [89, 0]
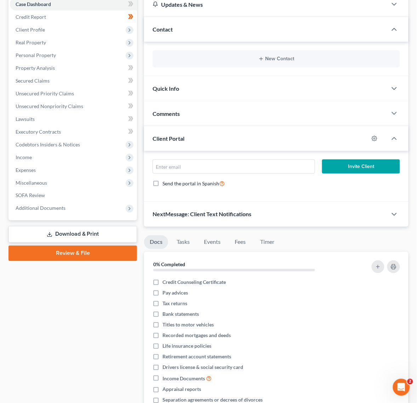
click at [243, 82] on div "Quick Info" at bounding box center [265, 88] width 243 height 24
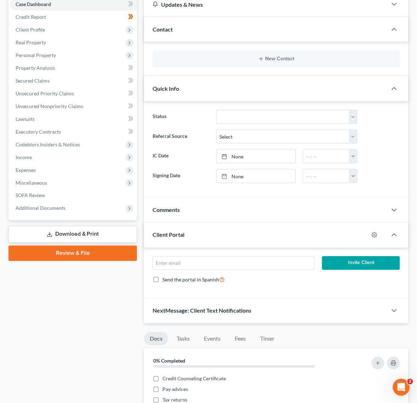
click at [212, 225] on div "Client Portal" at bounding box center [256, 234] width 225 height 24
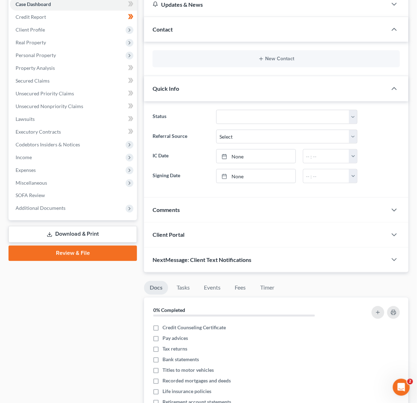
drag, startPoint x: 218, startPoint y: 219, endPoint x: 215, endPoint y: 212, distance: 7.8
click at [218, 218] on div "Comments" at bounding box center [265, 210] width 243 height 24
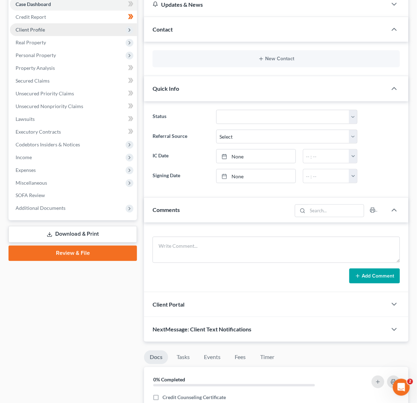
click at [86, 33] on span "Client Profile" at bounding box center [73, 29] width 127 height 13
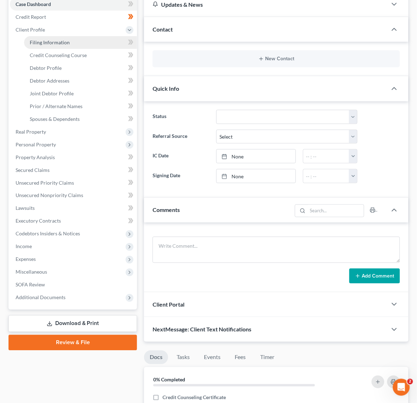
click at [87, 41] on link "Filing Information" at bounding box center [80, 42] width 113 height 13
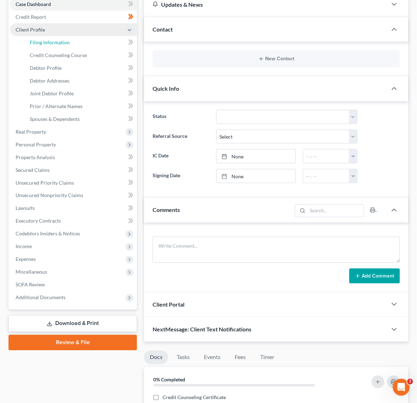
select select "0"
select select "3"
select select "1"
select select "51"
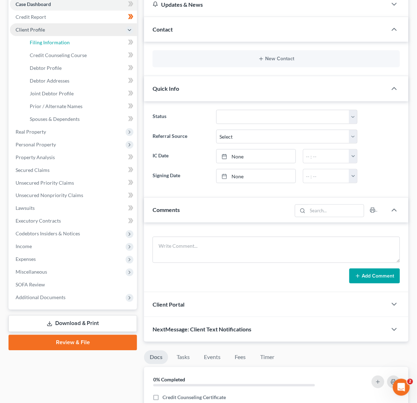
select select "0"
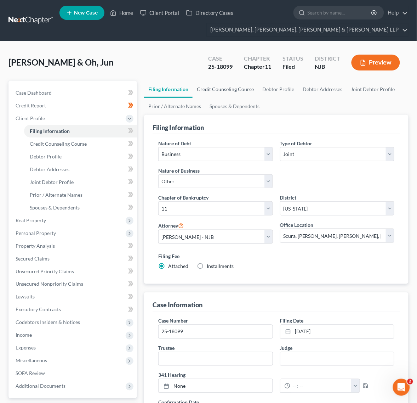
click at [218, 94] on link "Credit Counseling Course" at bounding box center [226, 89] width 66 height 17
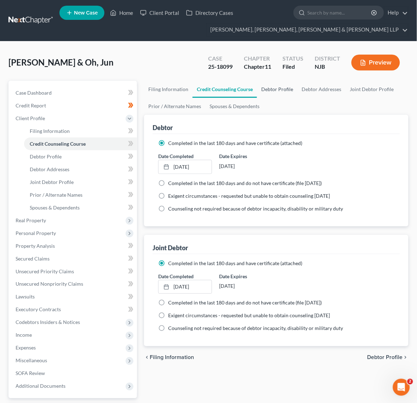
click at [283, 91] on link "Debtor Profile" at bounding box center [277, 89] width 40 height 17
select select "1"
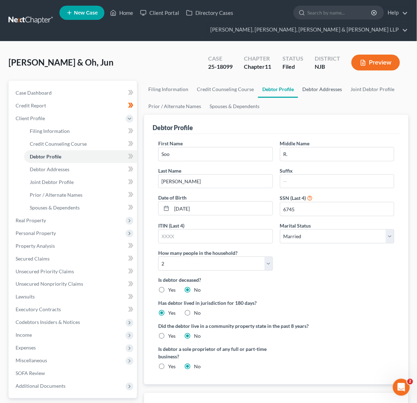
click at [307, 91] on link "Debtor Addresses" at bounding box center [322, 89] width 48 height 17
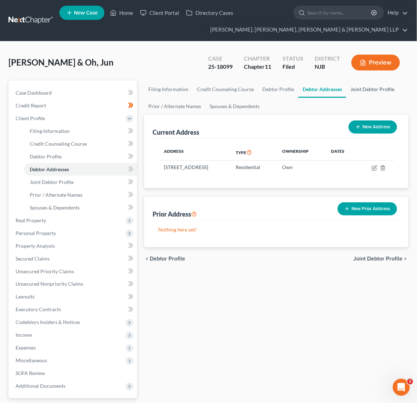
drag, startPoint x: 376, startPoint y: 84, endPoint x: 288, endPoint y: 98, distance: 89.5
click at [376, 84] on link "Joint Debtor Profile" at bounding box center [372, 89] width 52 height 17
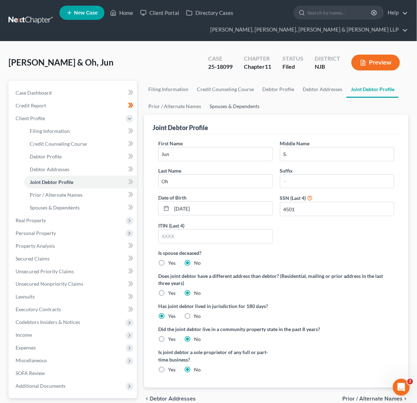
click at [234, 105] on link "Spouses & Dependents" at bounding box center [234, 106] width 58 height 17
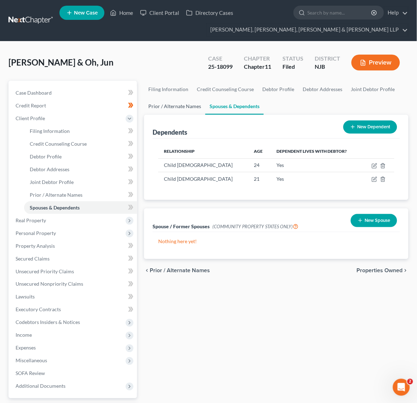
click at [153, 106] on link "Prior / Alternate Names" at bounding box center [174, 106] width 61 height 17
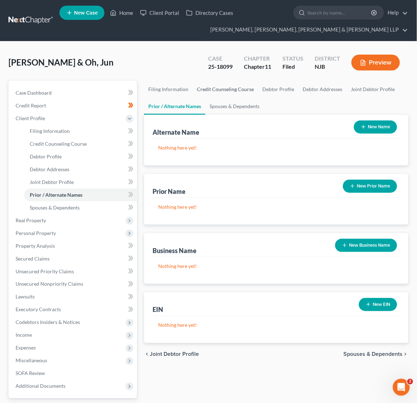
click at [239, 89] on link "Credit Counseling Course" at bounding box center [226, 89] width 66 height 17
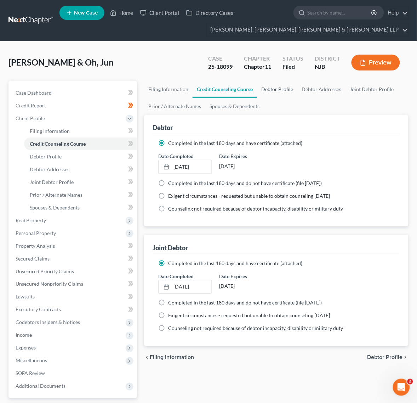
click at [279, 88] on link "Debtor Profile" at bounding box center [277, 89] width 40 height 17
select select "1"
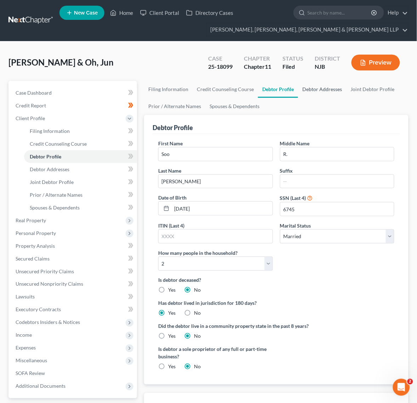
click at [307, 87] on link "Debtor Addresses" at bounding box center [322, 89] width 48 height 17
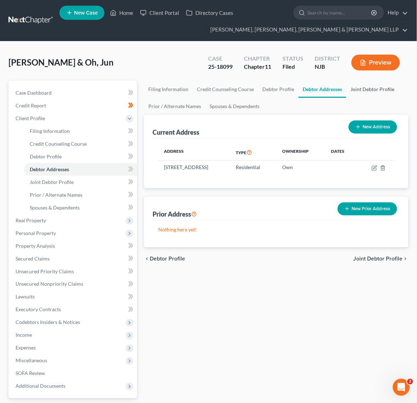
drag, startPoint x: 374, startPoint y: 95, endPoint x: 355, endPoint y: 98, distance: 19.2
click at [374, 96] on link "Joint Debtor Profile" at bounding box center [372, 89] width 52 height 17
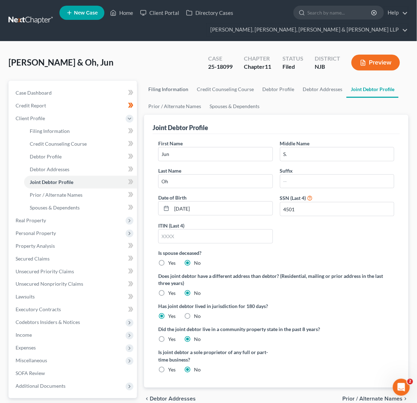
click at [174, 85] on link "Filing Information" at bounding box center [168, 89] width 49 height 17
select select "0"
select select "3"
select select "1"
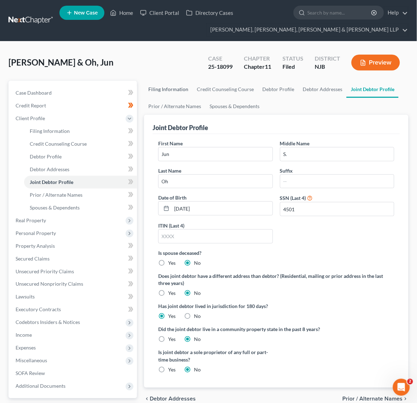
select select "51"
select select "0"
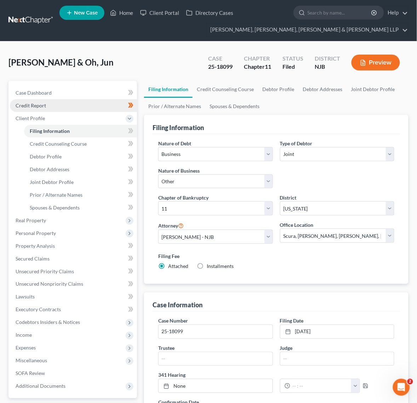
click at [71, 111] on link "Credit Report" at bounding box center [73, 105] width 127 height 13
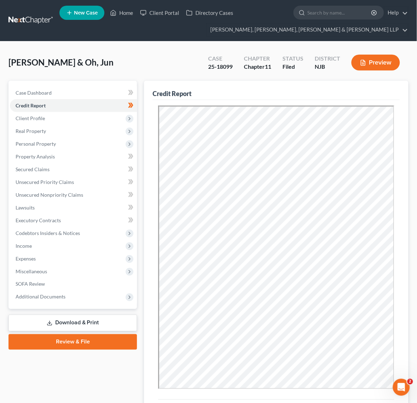
click at [320, 91] on div "Credit Report" at bounding box center [277, 90] width 248 height 19
click at [59, 260] on span "Expenses" at bounding box center [73, 258] width 127 height 13
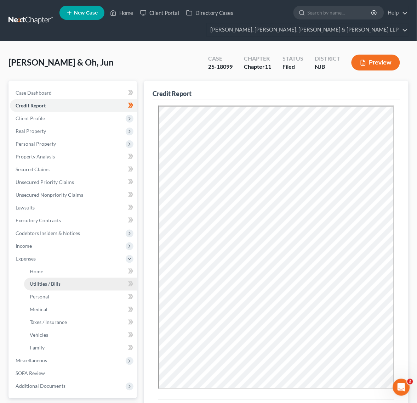
click at [64, 278] on link "Utilities / Bills" at bounding box center [80, 284] width 113 height 13
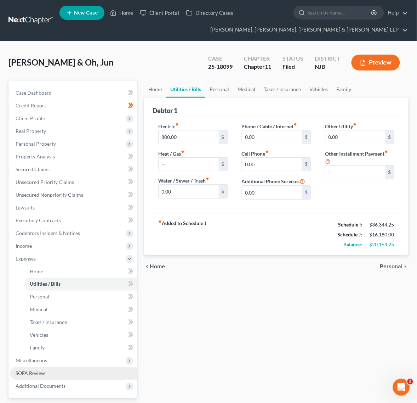
click at [61, 376] on link "SOFA Review" at bounding box center [73, 373] width 127 height 13
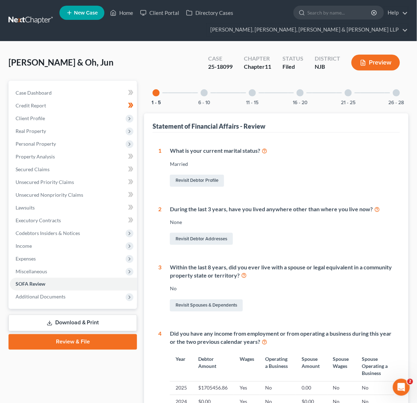
click at [308, 95] on div "16 - 20" at bounding box center [300, 93] width 24 height 24
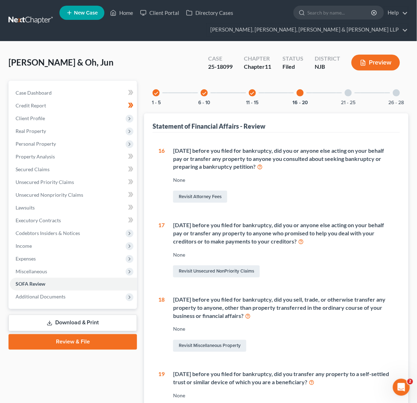
click at [405, 98] on div "26 - 28" at bounding box center [397, 93] width 24 height 24
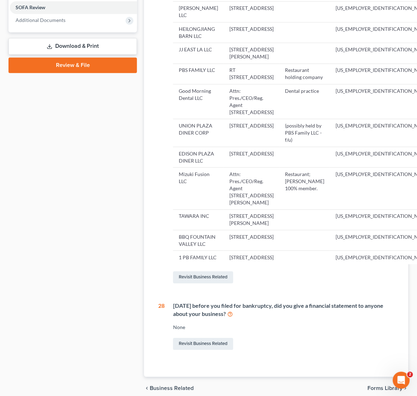
scroll to position [272, 0]
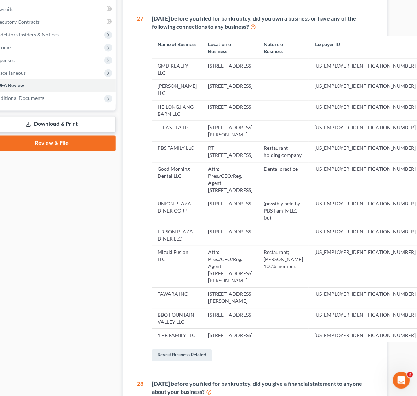
drag, startPoint x: 363, startPoint y: 123, endPoint x: 406, endPoint y: 101, distance: 48.0
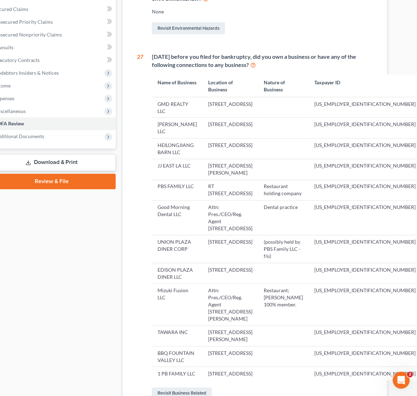
scroll to position [197, 21]
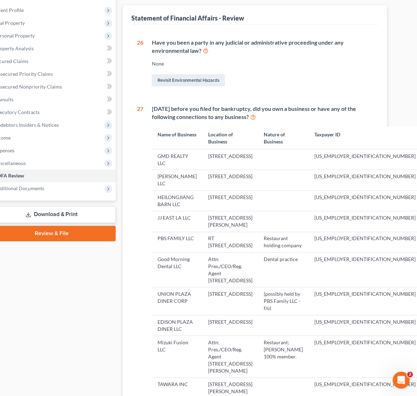
drag, startPoint x: 325, startPoint y: 109, endPoint x: 381, endPoint y: 92, distance: 59.1
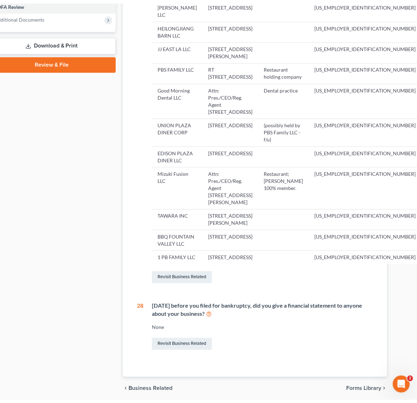
scroll to position [0, 0]
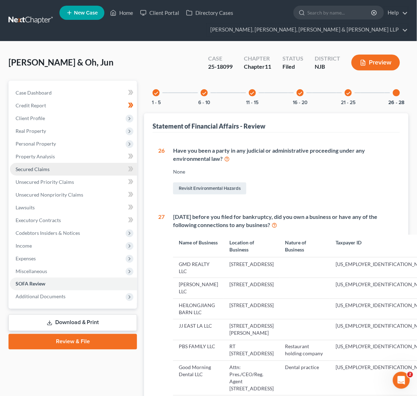
click at [52, 165] on link "Secured Claims" at bounding box center [73, 169] width 127 height 13
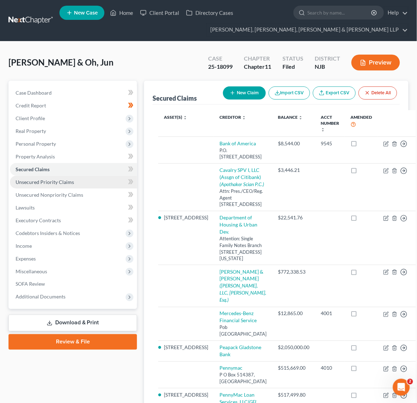
click at [89, 183] on link "Unsecured Priority Claims" at bounding box center [73, 182] width 127 height 13
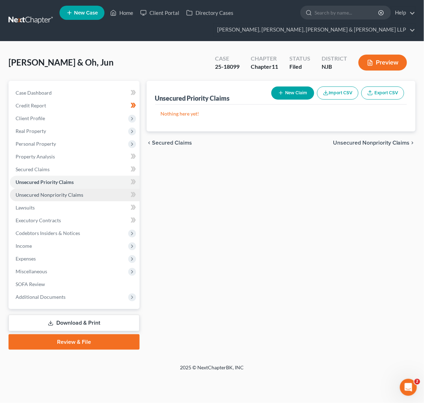
click at [64, 195] on span "Unsecured Nonpriority Claims" at bounding box center [50, 195] width 68 height 6
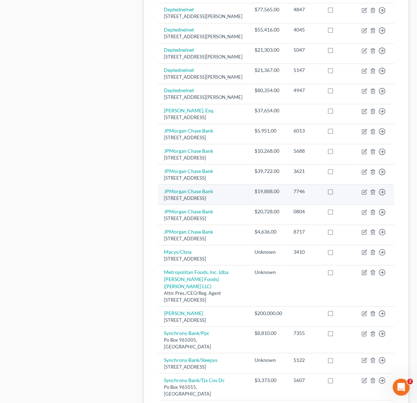
scroll to position [539, 0]
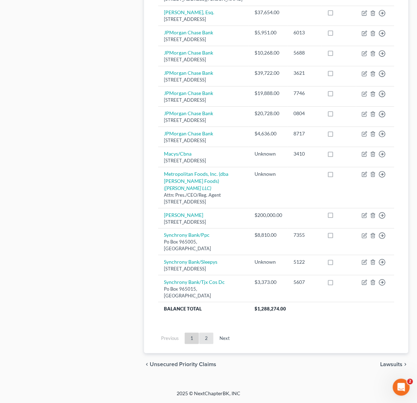
click at [205, 337] on link "2" at bounding box center [206, 338] width 14 height 11
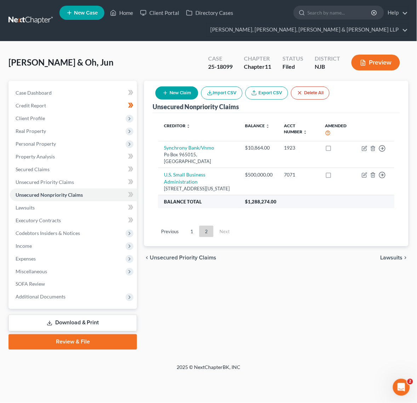
scroll to position [0, 0]
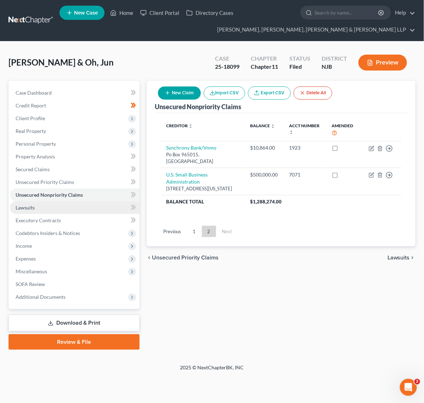
click at [51, 209] on link "Lawsuits" at bounding box center [75, 207] width 130 height 13
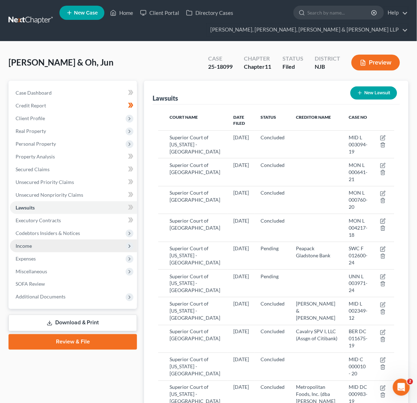
click at [50, 243] on span "Income" at bounding box center [73, 245] width 127 height 13
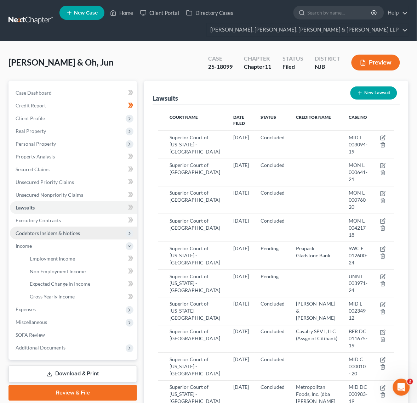
click at [52, 237] on span "Codebtors Insiders & Notices" at bounding box center [73, 233] width 127 height 13
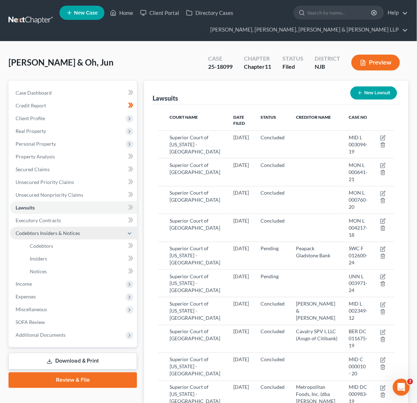
click at [56, 238] on span "Codebtors Insiders & Notices" at bounding box center [73, 233] width 127 height 13
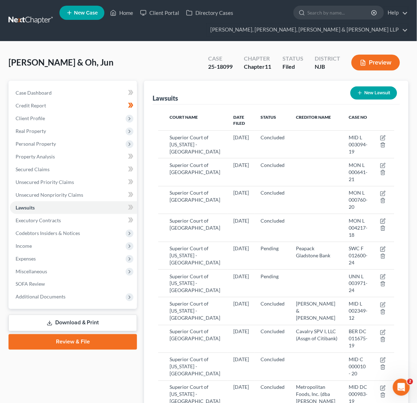
click at [56, 244] on span "Income" at bounding box center [73, 245] width 127 height 13
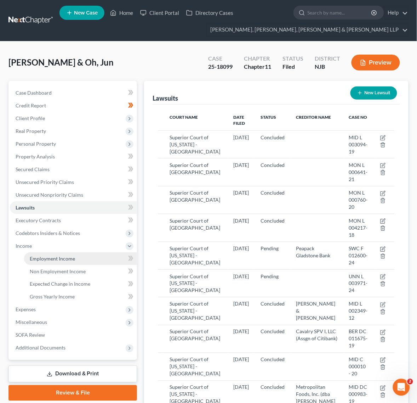
click at [57, 257] on span "Employment Income" at bounding box center [52, 258] width 45 height 6
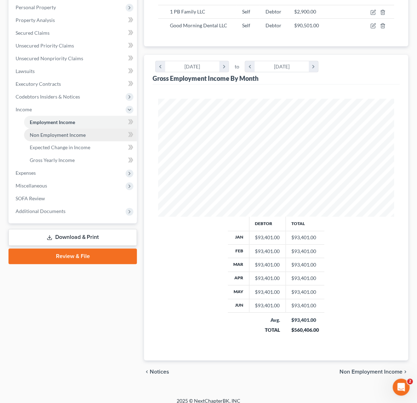
scroll to position [144, 0]
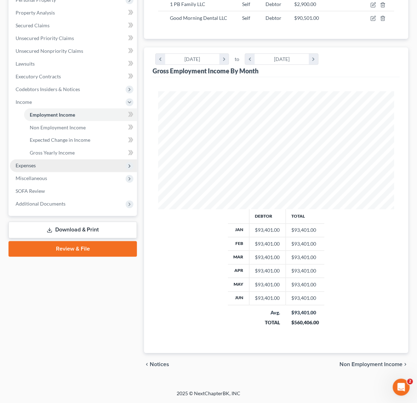
click at [31, 163] on span "Expenses" at bounding box center [26, 166] width 20 height 6
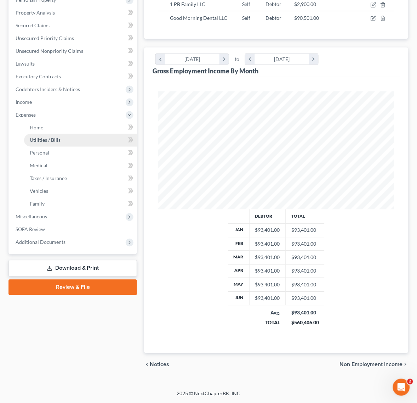
click at [50, 143] on link "Utilities / Bills" at bounding box center [80, 140] width 113 height 13
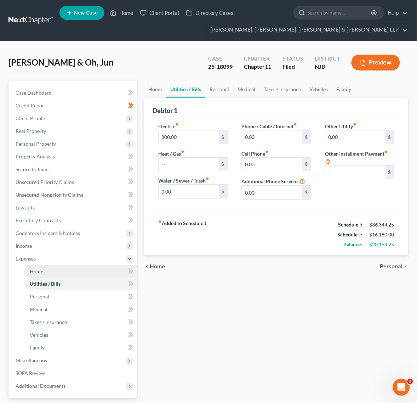
click at [50, 272] on link "Home" at bounding box center [80, 271] width 113 height 13
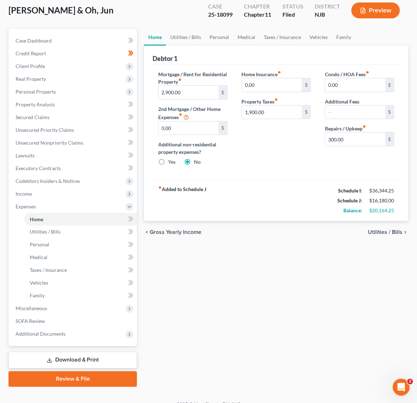
scroll to position [62, 0]
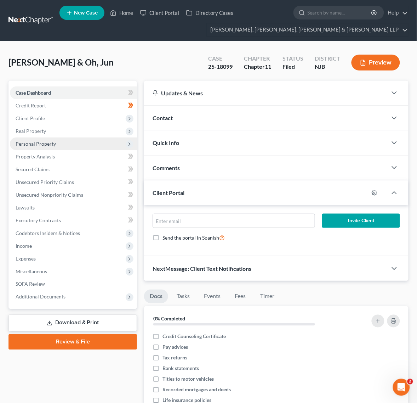
click at [117, 143] on span "Personal Property" at bounding box center [73, 143] width 127 height 13
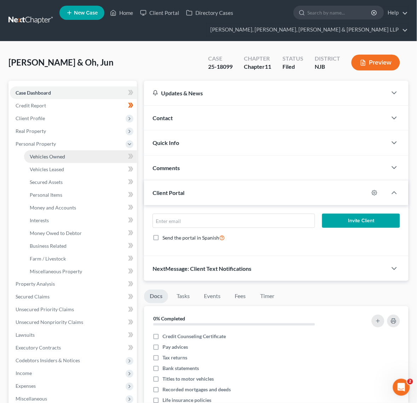
click at [99, 152] on link "Vehicles Owned" at bounding box center [80, 156] width 113 height 13
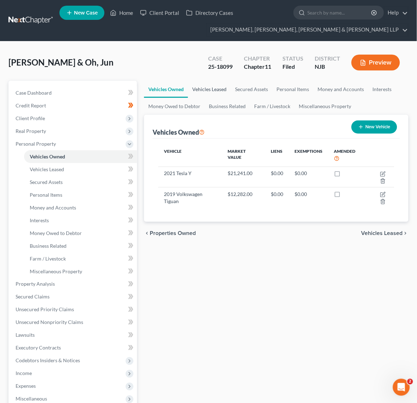
click at [211, 91] on link "Vehicles Leased" at bounding box center [209, 89] width 43 height 17
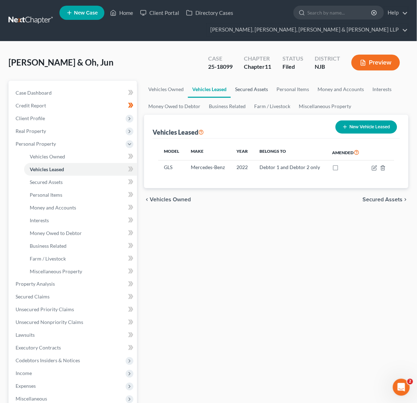
click at [241, 84] on link "Secured Assets" at bounding box center [251, 89] width 41 height 17
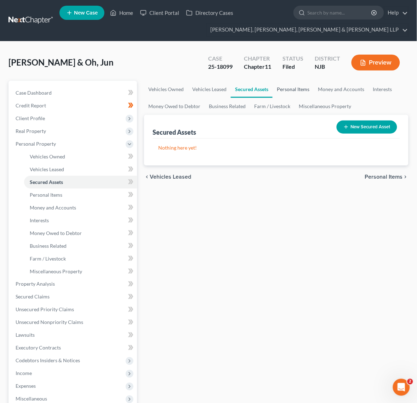
click at [300, 84] on link "Personal Items" at bounding box center [293, 89] width 41 height 17
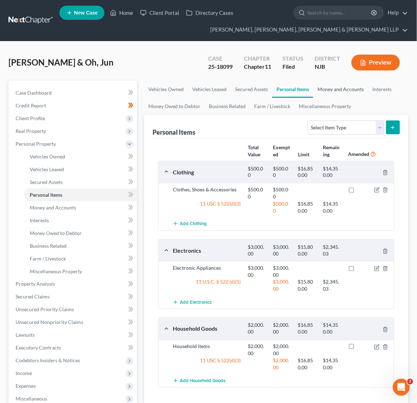
click at [355, 94] on link "Money and Accounts" at bounding box center [340, 89] width 55 height 17
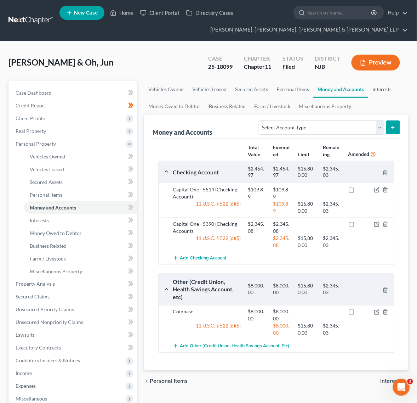
click at [395, 90] on link "Interests" at bounding box center [382, 89] width 28 height 17
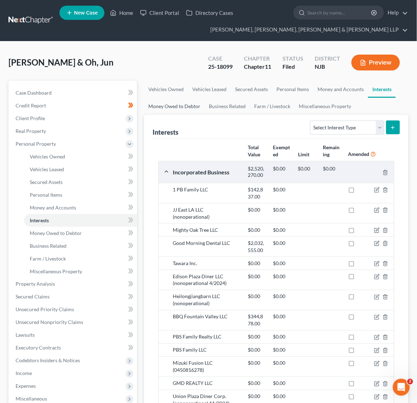
click at [181, 112] on link "Money Owed to Debtor" at bounding box center [174, 106] width 61 height 17
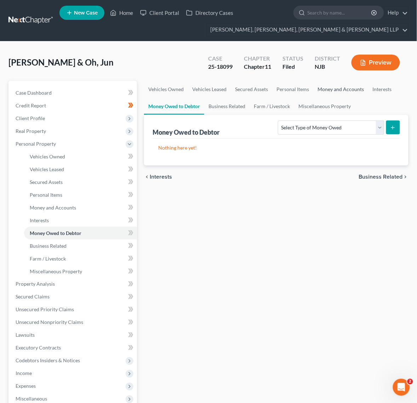
click at [364, 87] on link "Money and Accounts" at bounding box center [340, 89] width 55 height 17
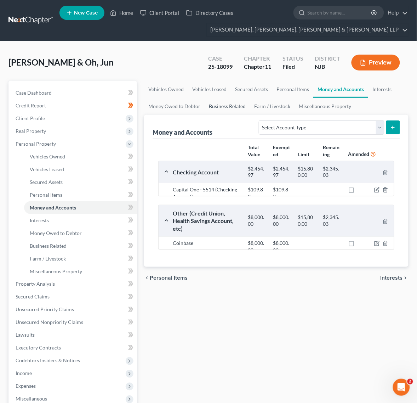
click at [246, 107] on link "Business Related" at bounding box center [227, 106] width 45 height 17
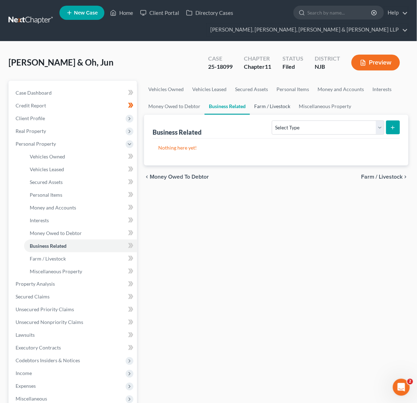
click at [250, 107] on link "Farm / Livestock" at bounding box center [272, 106] width 45 height 17
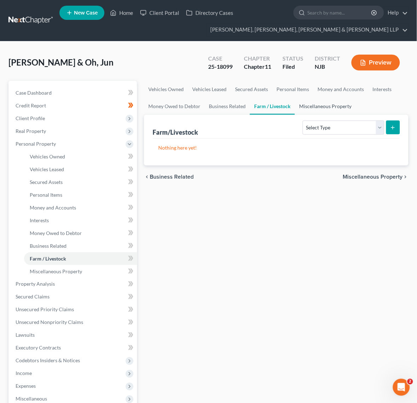
click at [311, 103] on link "Miscellaneous Property" at bounding box center [325, 106] width 61 height 17
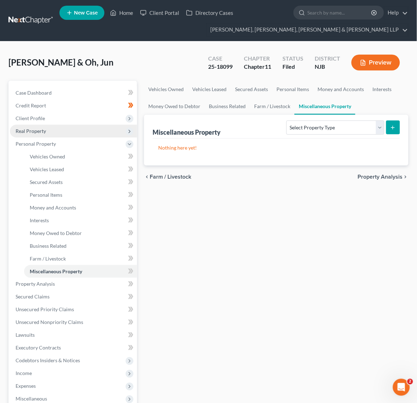
click at [36, 127] on span "Real Property" at bounding box center [73, 131] width 127 height 13
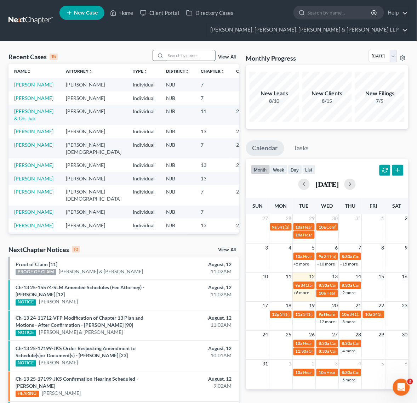
click at [174, 54] on input "search" at bounding box center [191, 55] width 50 height 10
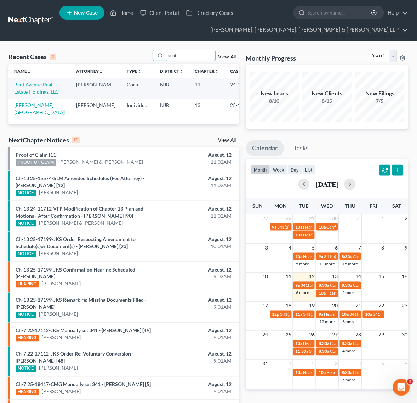
type input "bent"
click at [35, 87] on link "Bent Avenue Real Estate Holdings, LLC" at bounding box center [36, 87] width 45 height 13
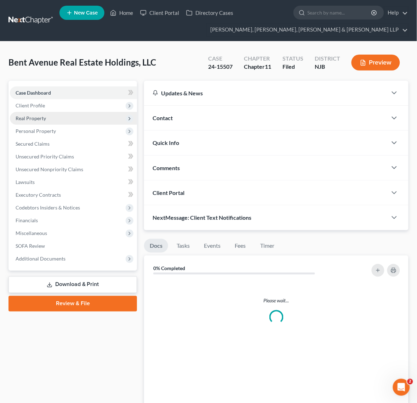
drag, startPoint x: 63, startPoint y: 119, endPoint x: 49, endPoint y: 115, distance: 14.7
click at [61, 119] on span "Real Property" at bounding box center [73, 118] width 127 height 13
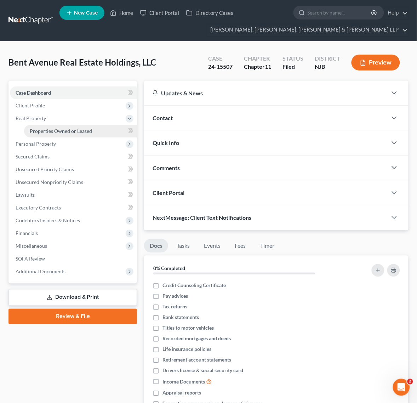
click at [68, 135] on link "Properties Owned or Leased" at bounding box center [80, 131] width 113 height 13
